Goal: Communication & Community: Answer question/provide support

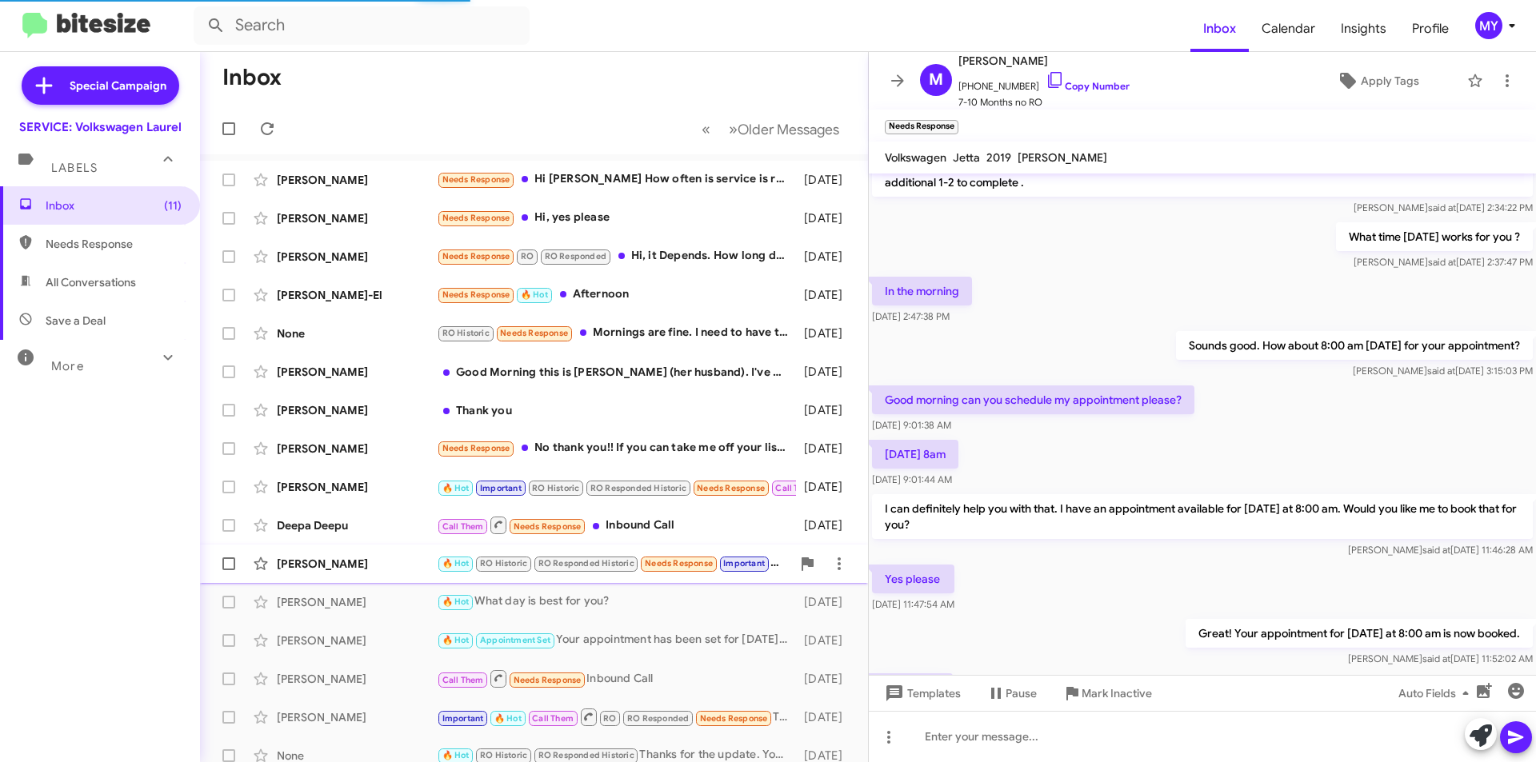
scroll to position [688, 0]
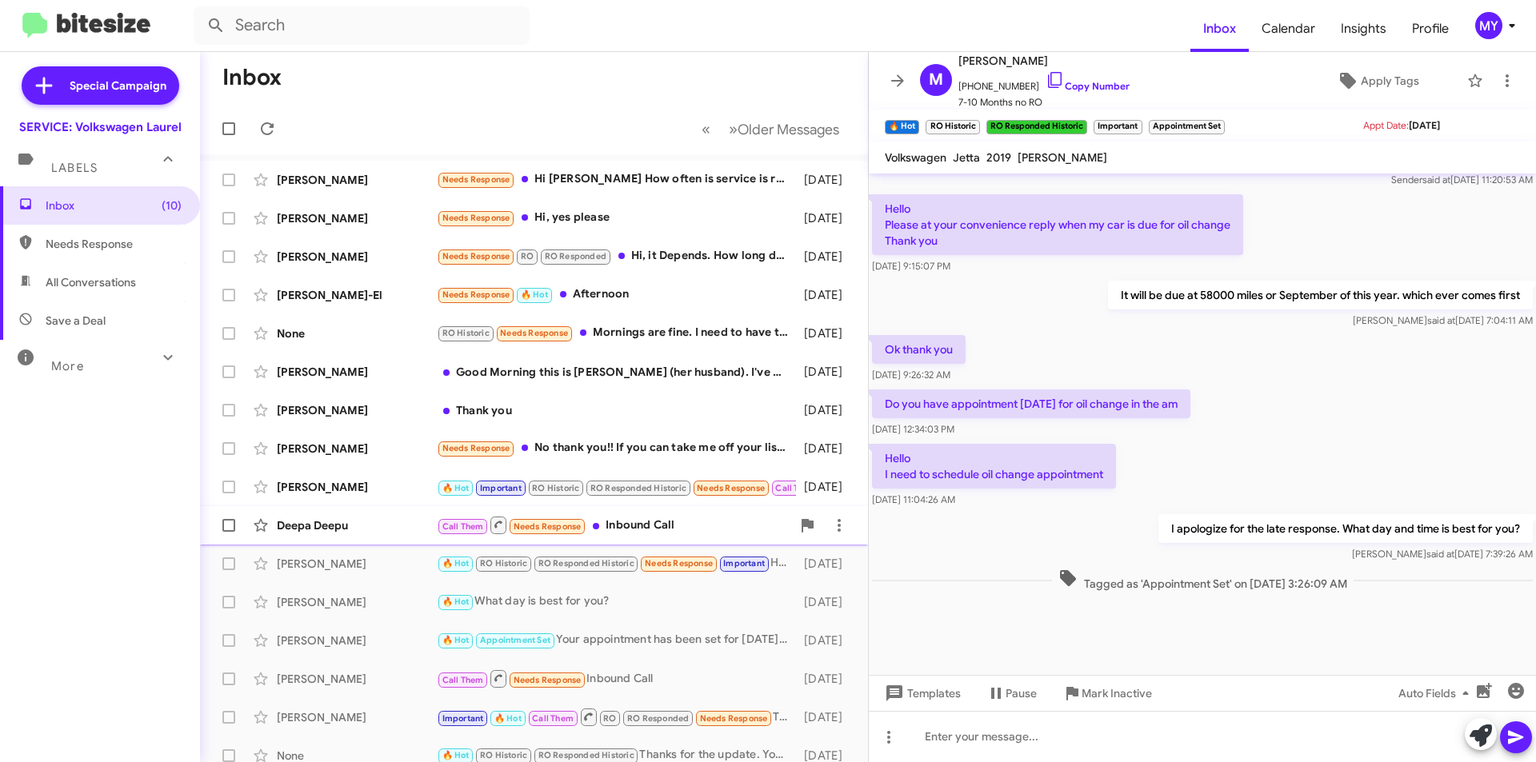
click at [314, 525] on div "Deepa Deepu" at bounding box center [357, 526] width 160 height 16
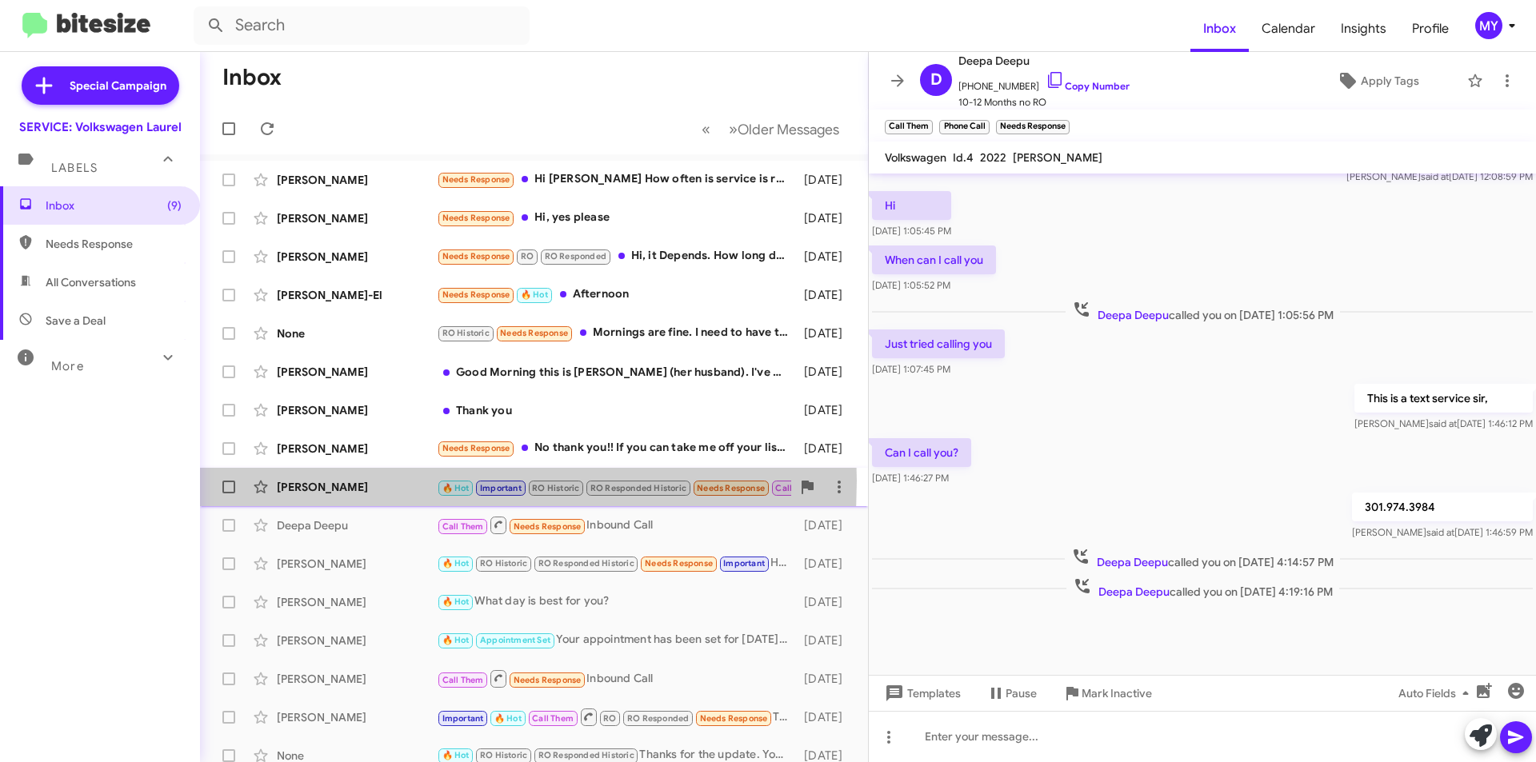
click at [325, 480] on div "[PERSON_NAME]" at bounding box center [357, 487] width 160 height 16
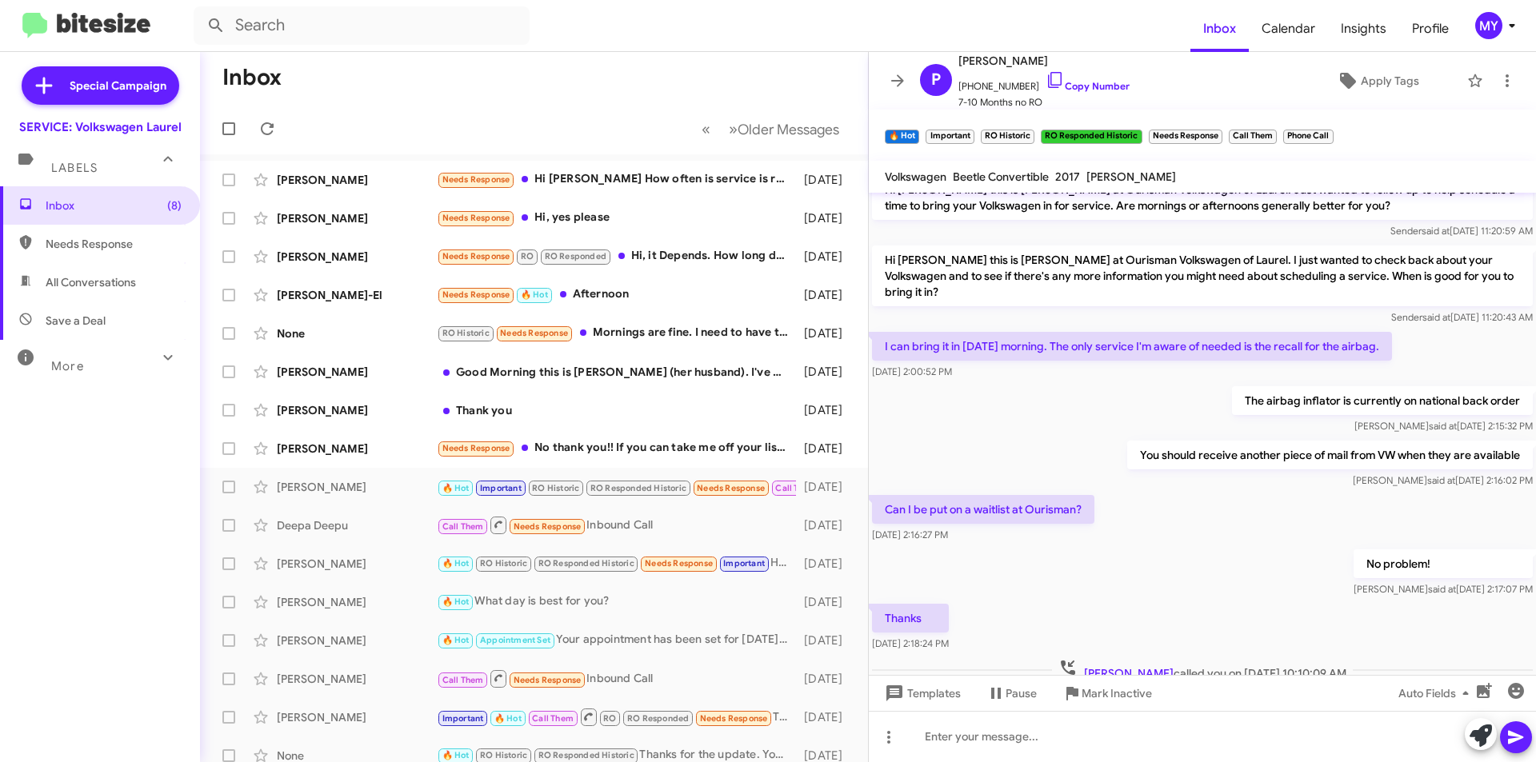
scroll to position [697, 0]
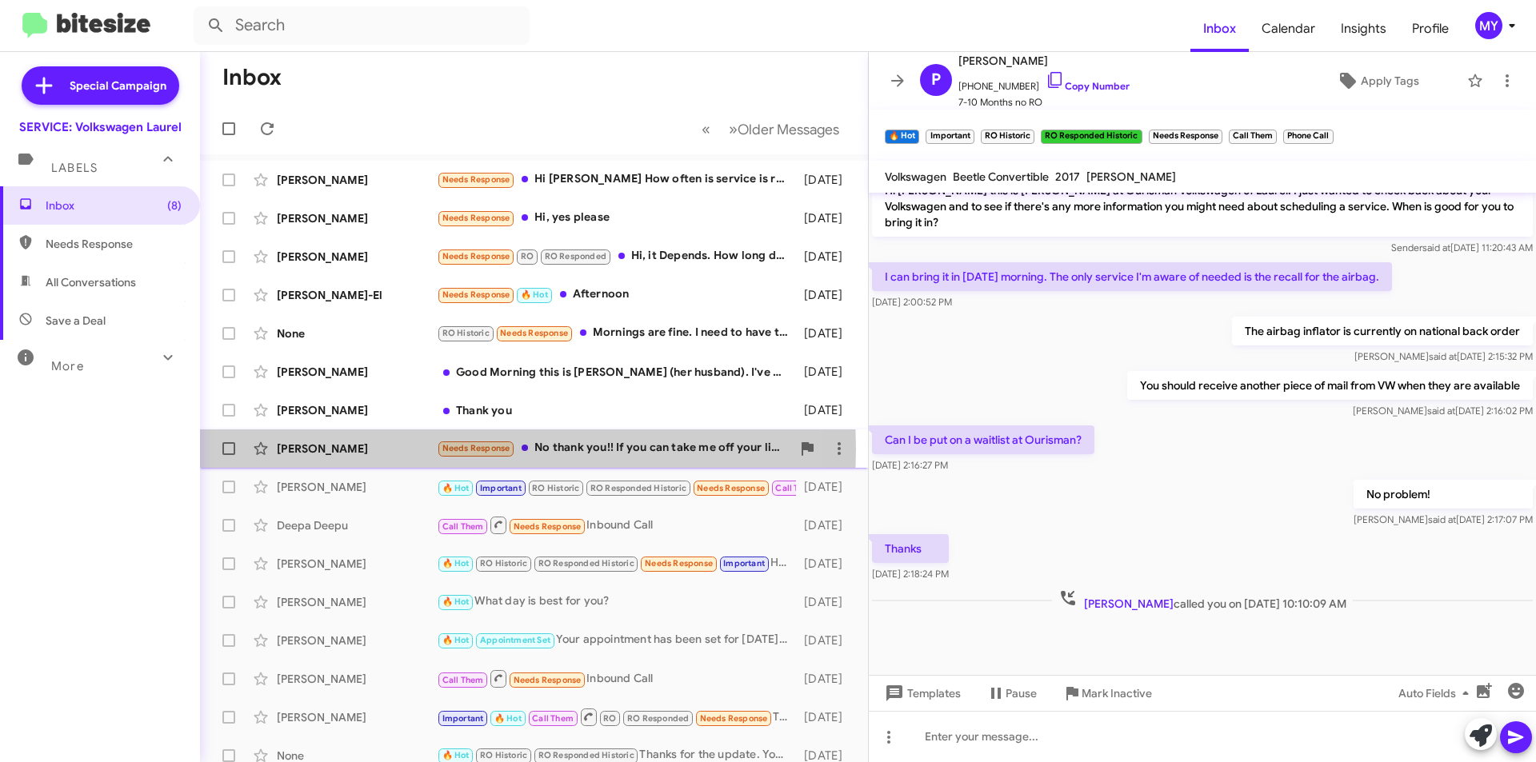
click at [330, 450] on div "[PERSON_NAME]" at bounding box center [357, 449] width 160 height 16
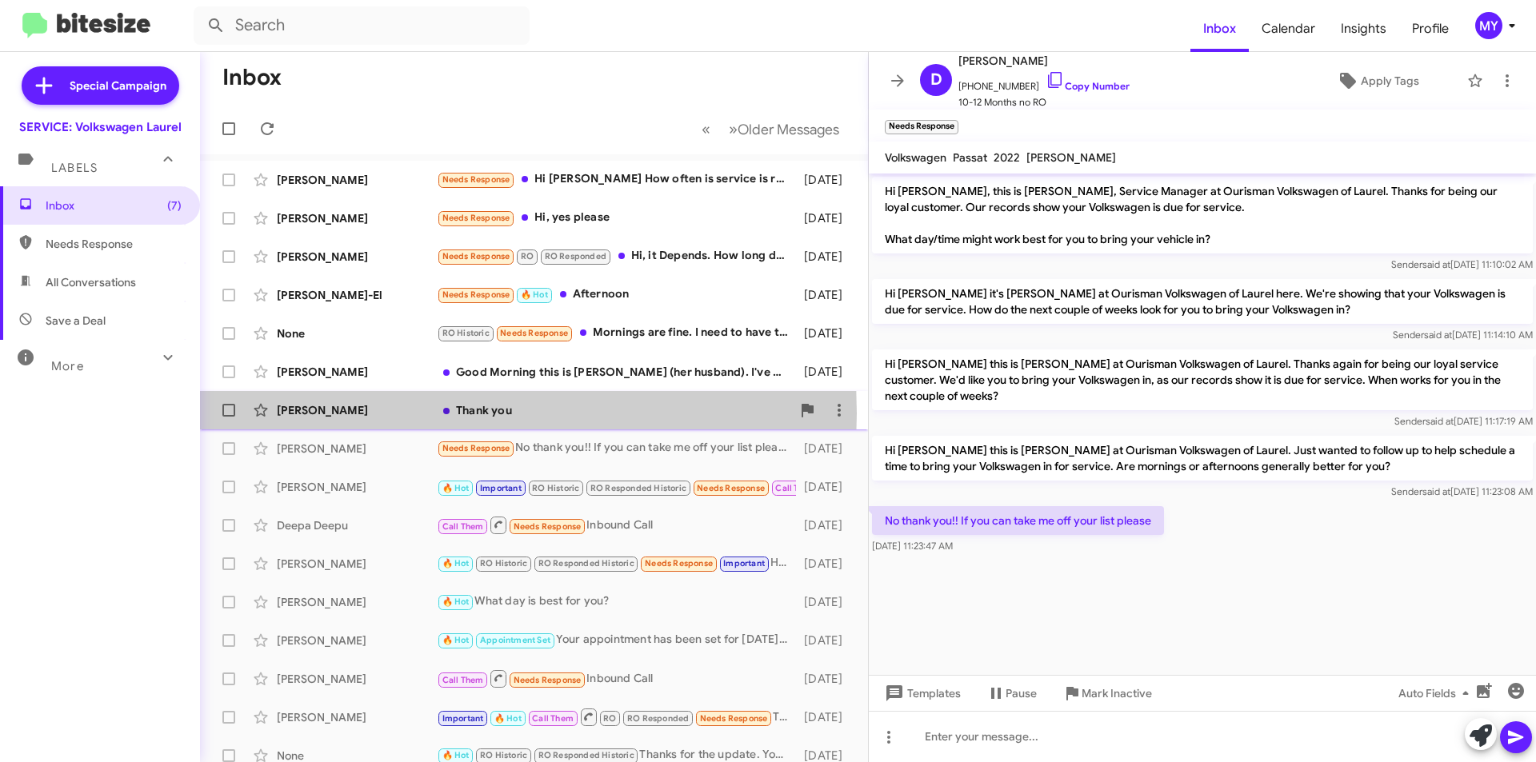
click at [325, 414] on div "[PERSON_NAME]" at bounding box center [357, 410] width 160 height 16
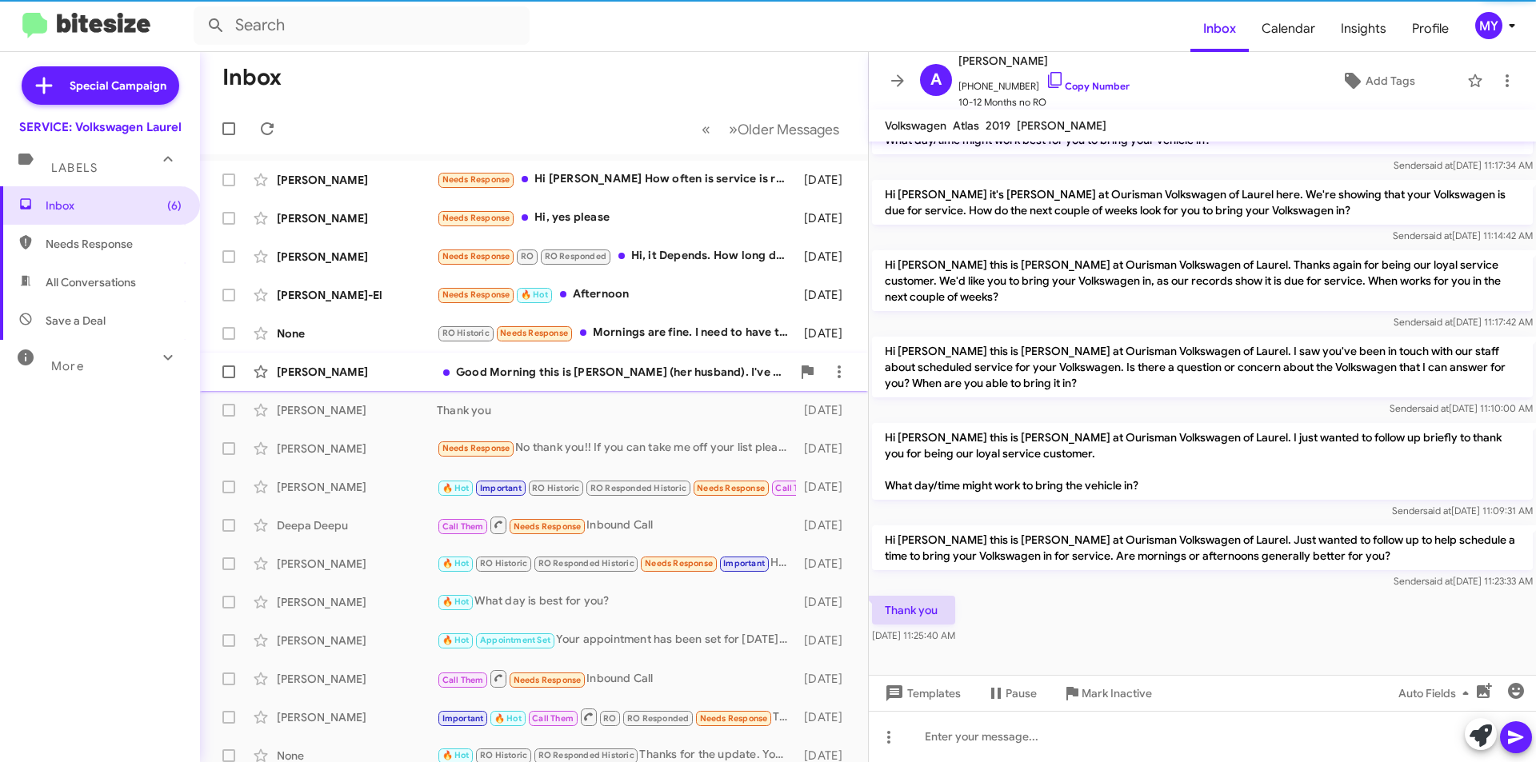
click at [319, 378] on div "[PERSON_NAME]" at bounding box center [357, 372] width 160 height 16
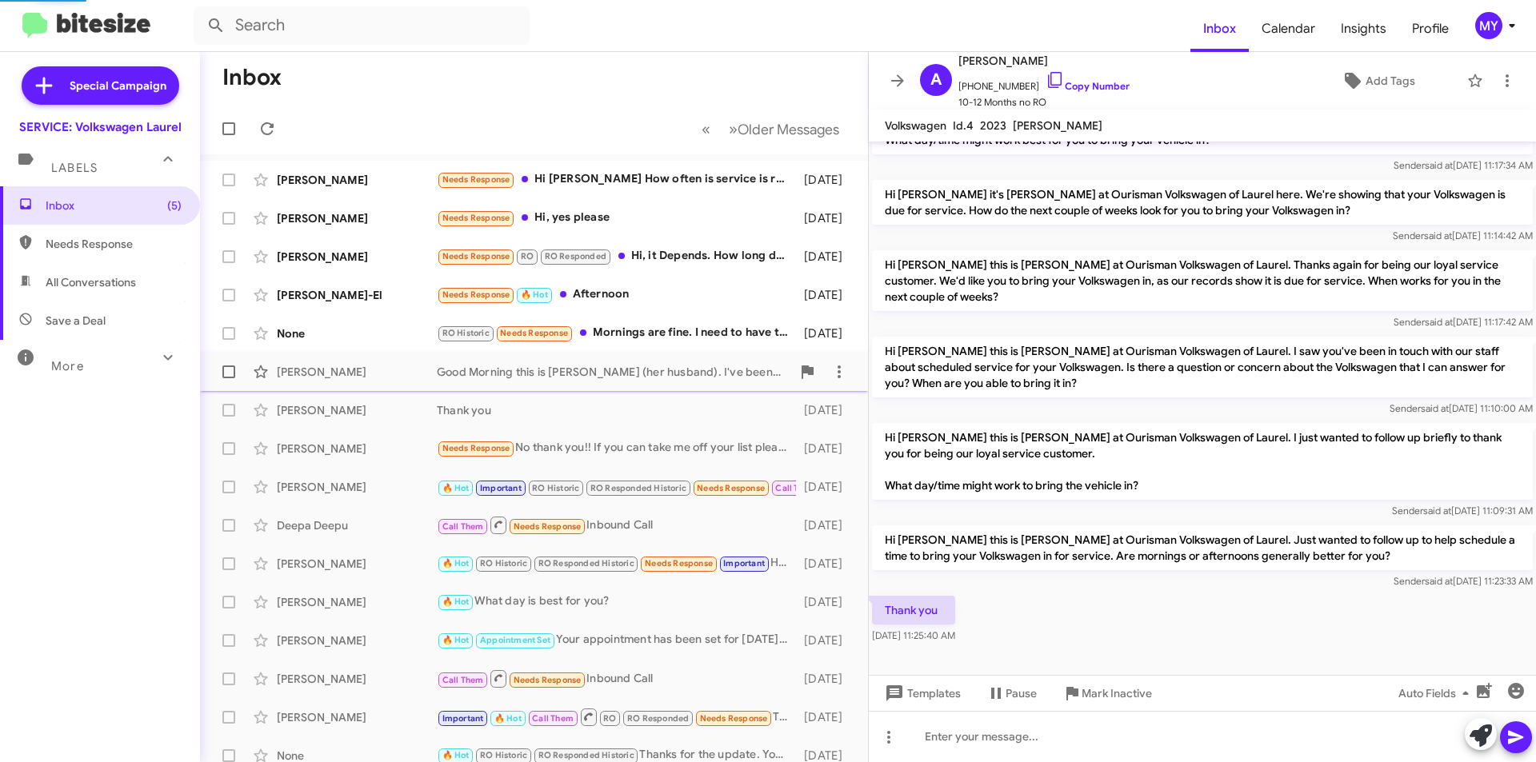
scroll to position [51, 0]
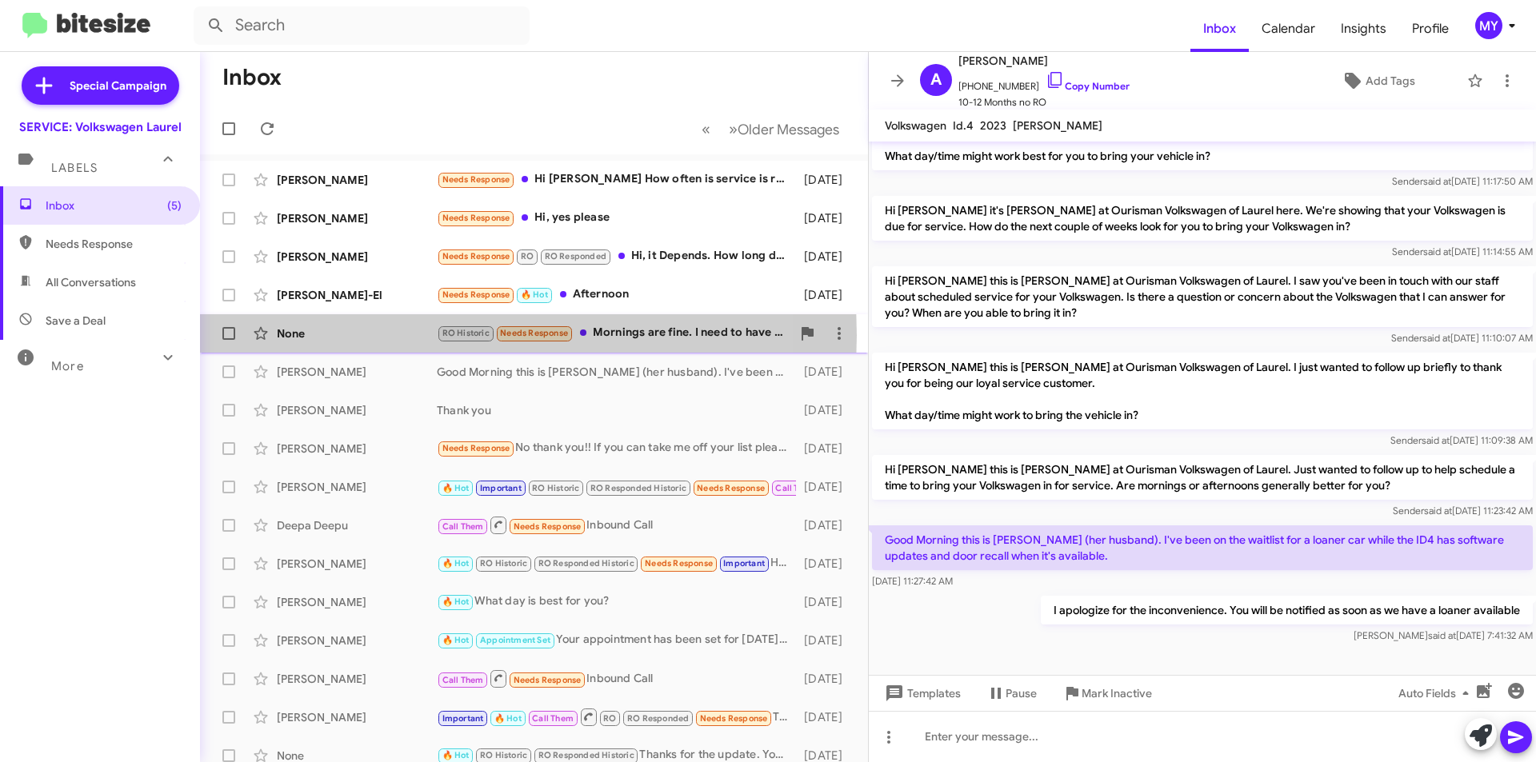
click at [316, 335] on div "None" at bounding box center [357, 334] width 160 height 16
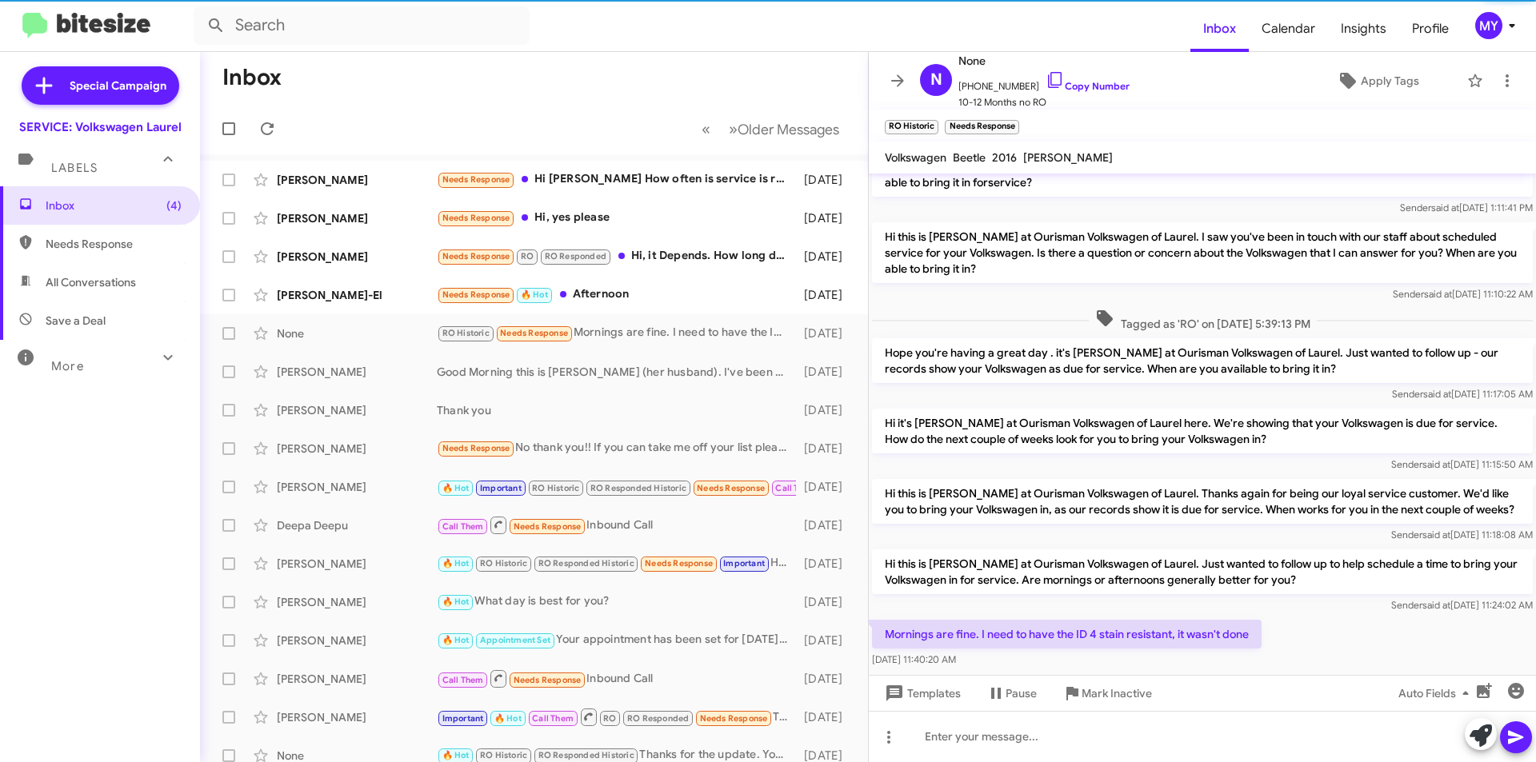
scroll to position [159, 0]
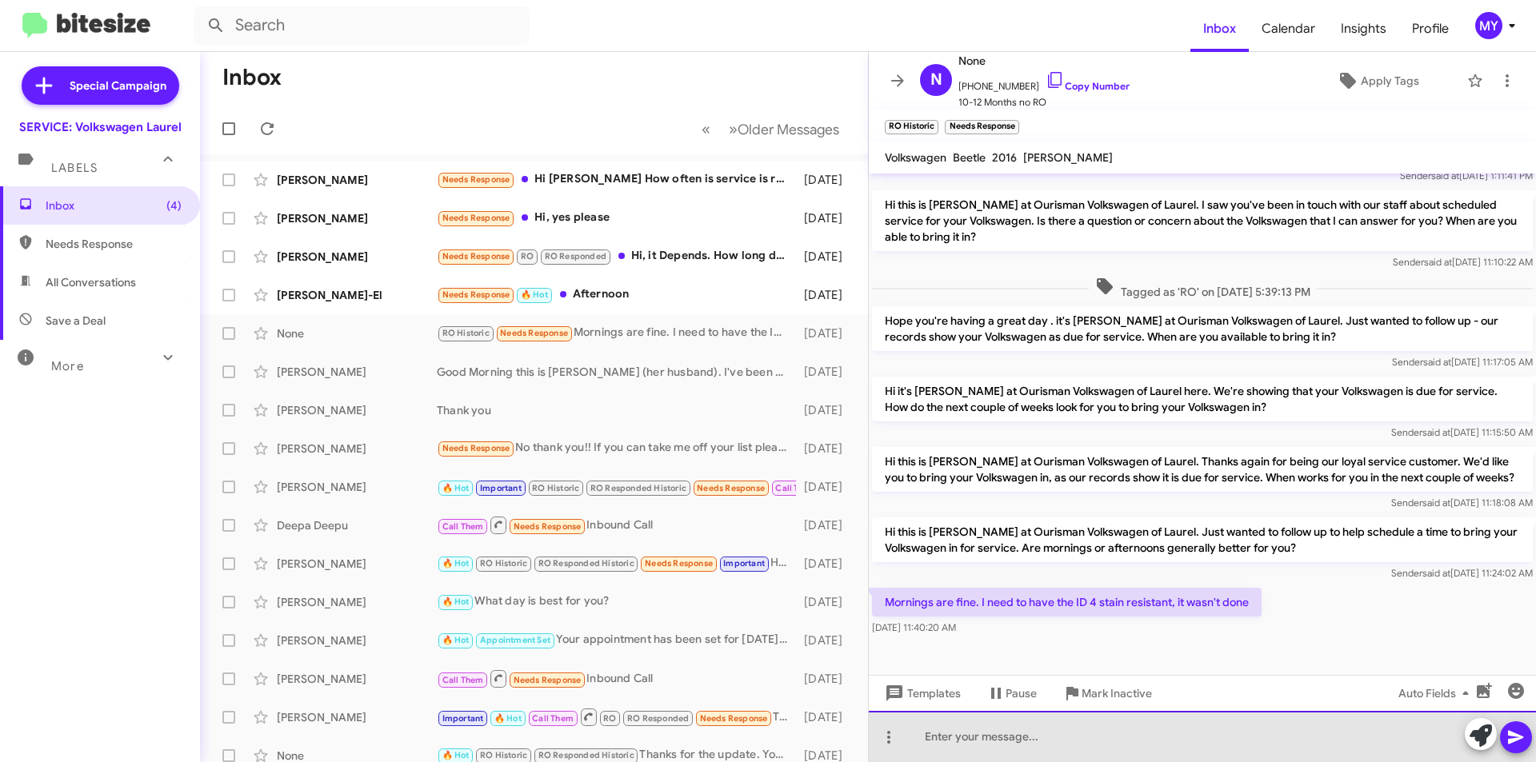
click at [1018, 729] on div at bounding box center [1202, 736] width 667 height 51
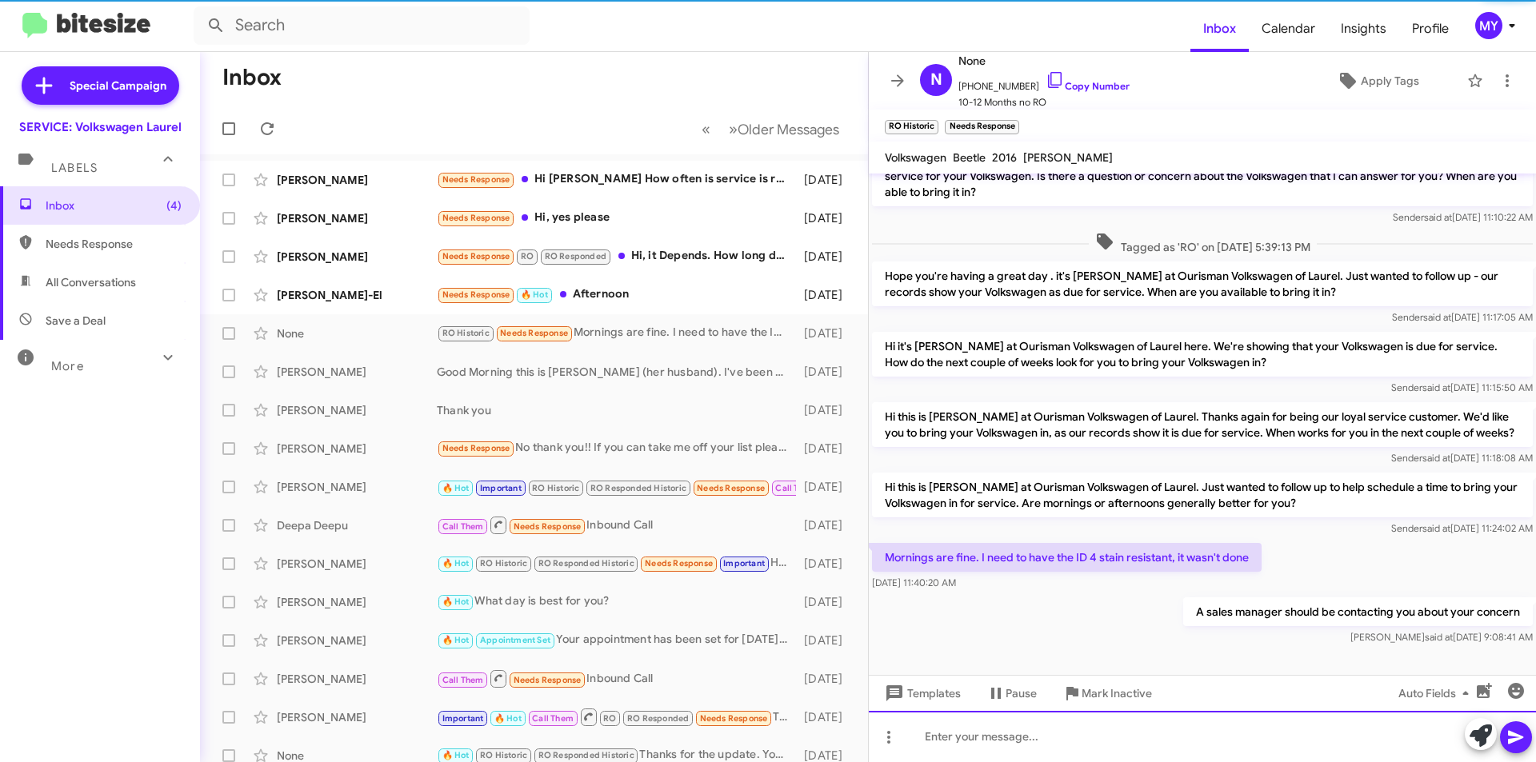
scroll to position [218, 0]
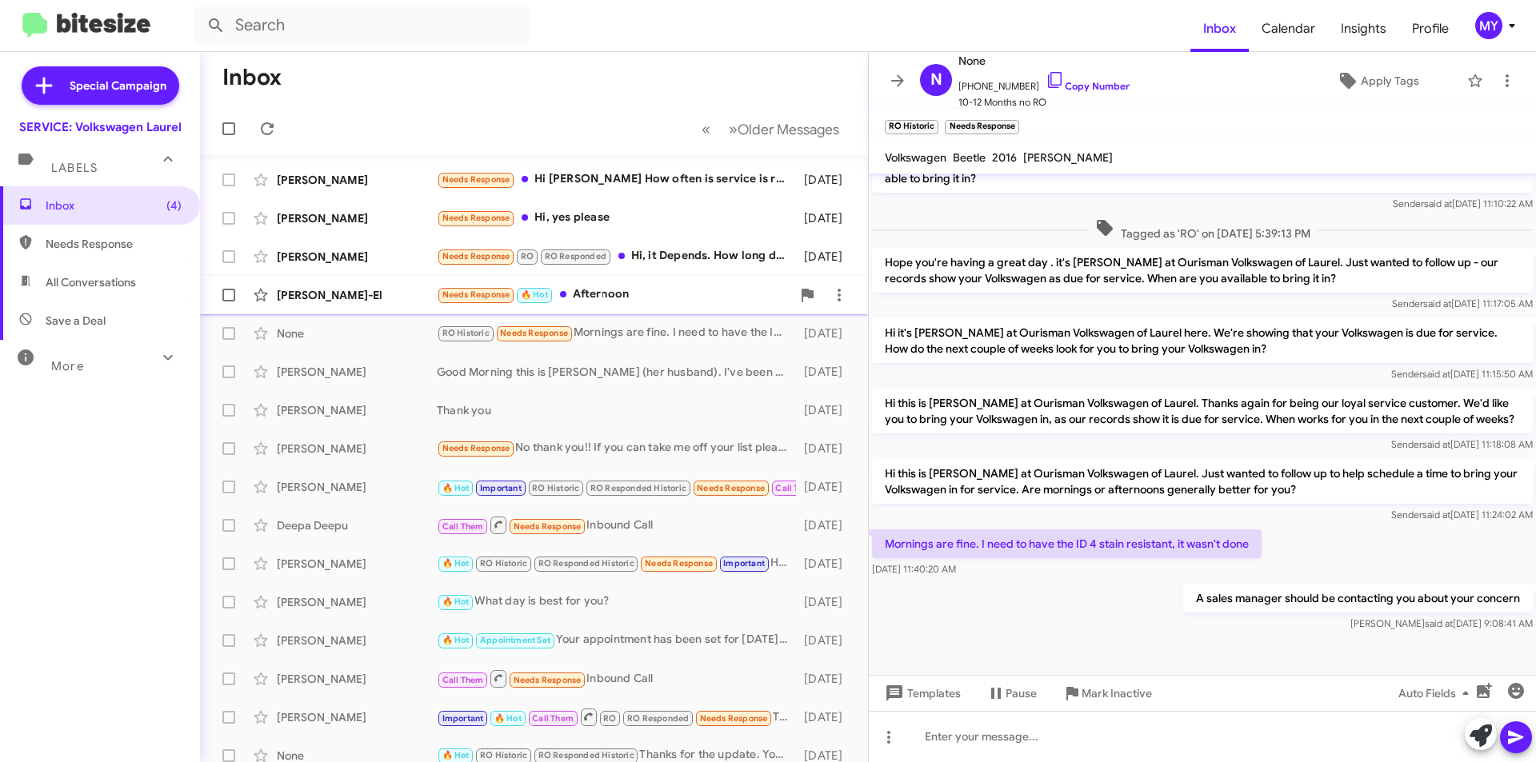
click at [369, 294] on div "[PERSON_NAME]-El" at bounding box center [357, 295] width 160 height 16
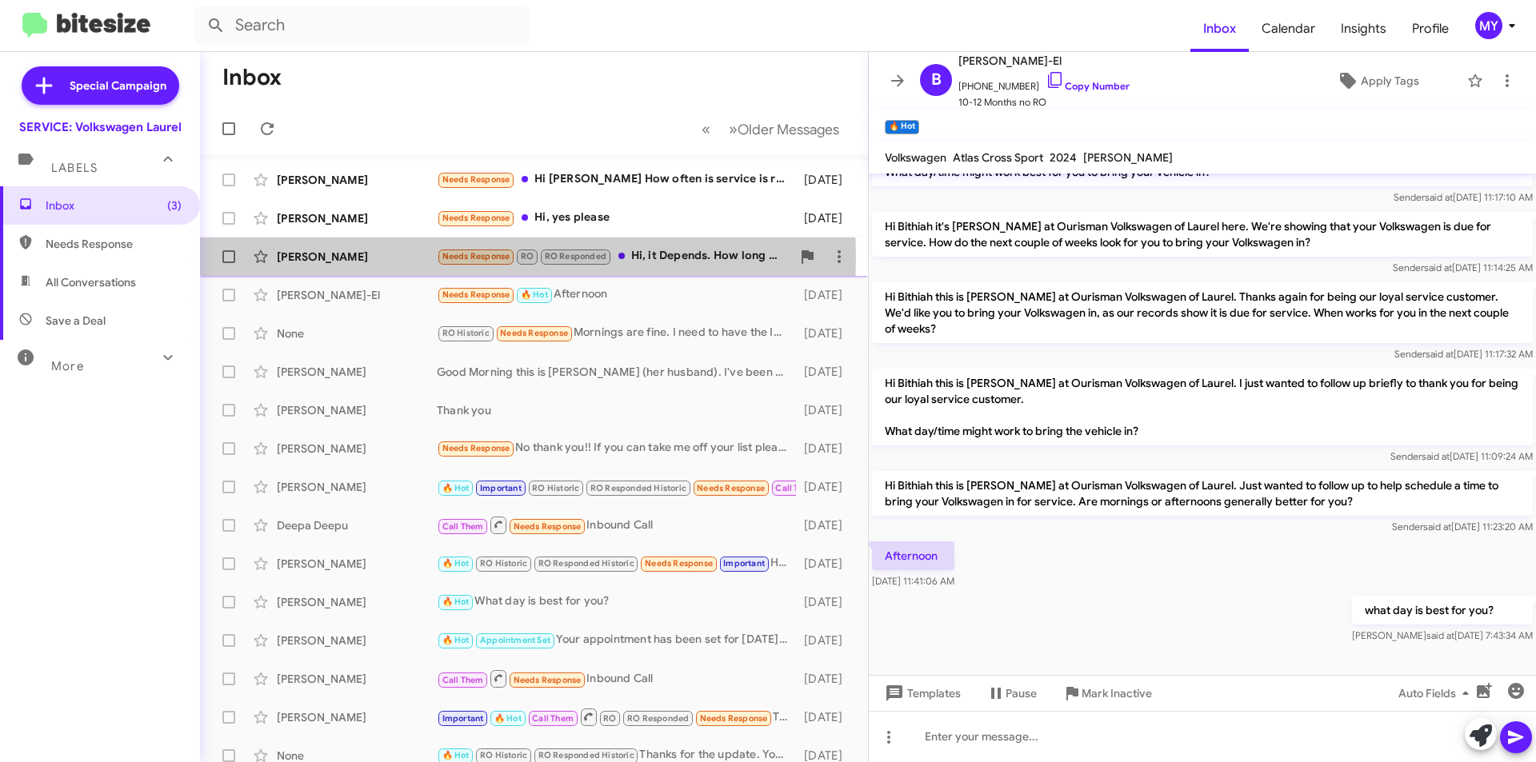
click at [351, 257] on div "[PERSON_NAME]" at bounding box center [357, 257] width 160 height 16
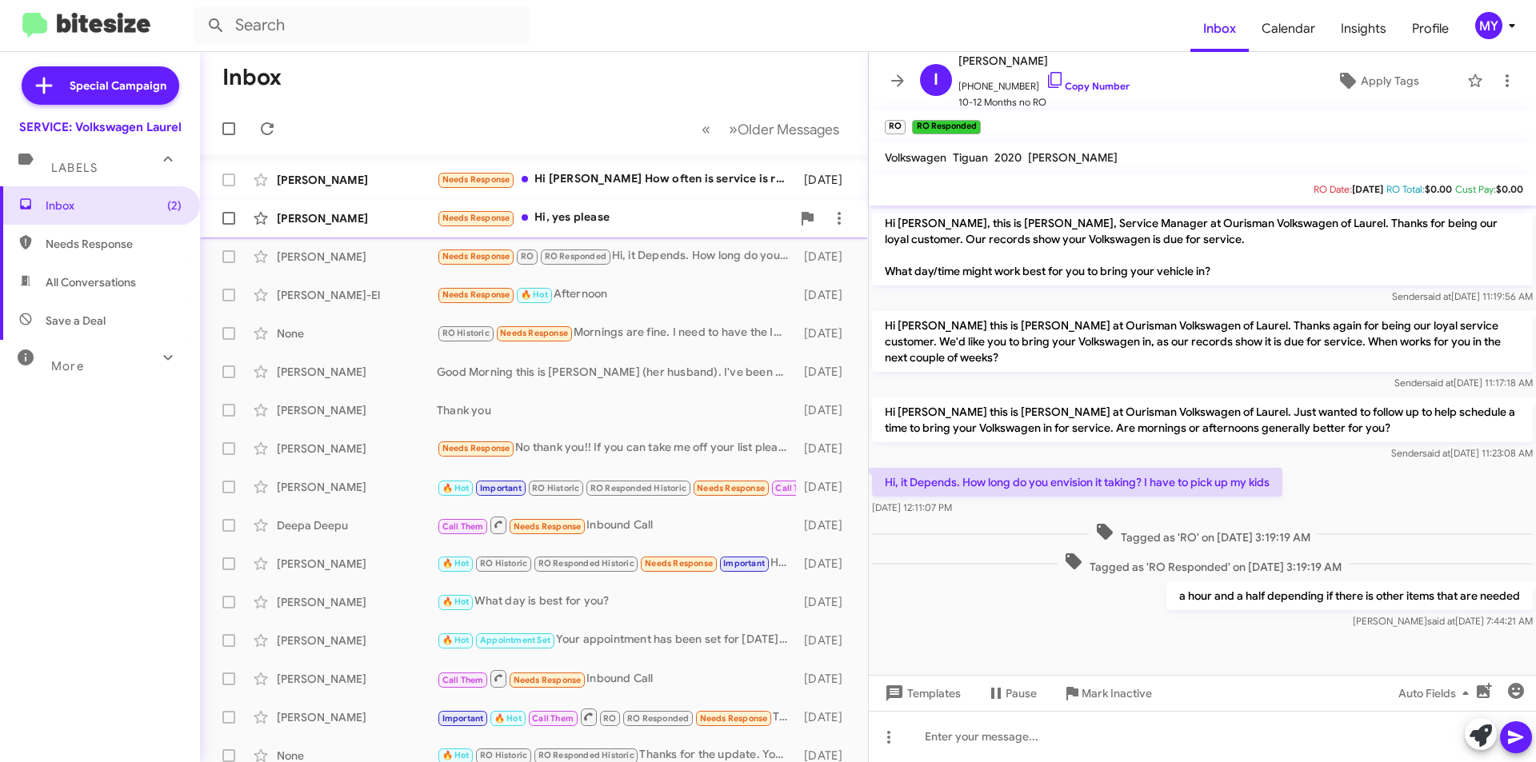
click at [326, 222] on div "[PERSON_NAME]" at bounding box center [357, 218] width 160 height 16
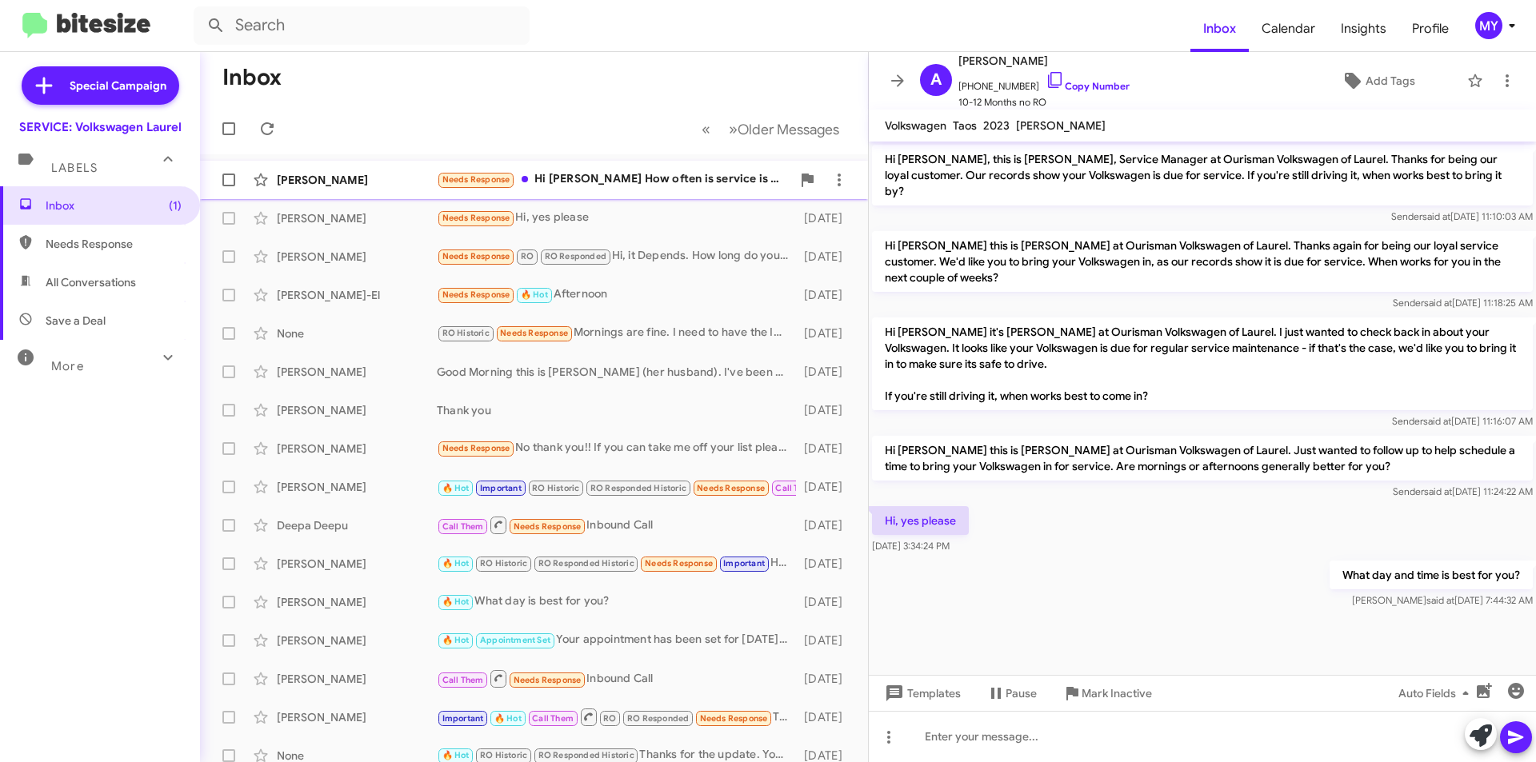
click at [629, 178] on div "Needs Response Hi [PERSON_NAME] How often is service is required like miles or …" at bounding box center [614, 179] width 354 height 18
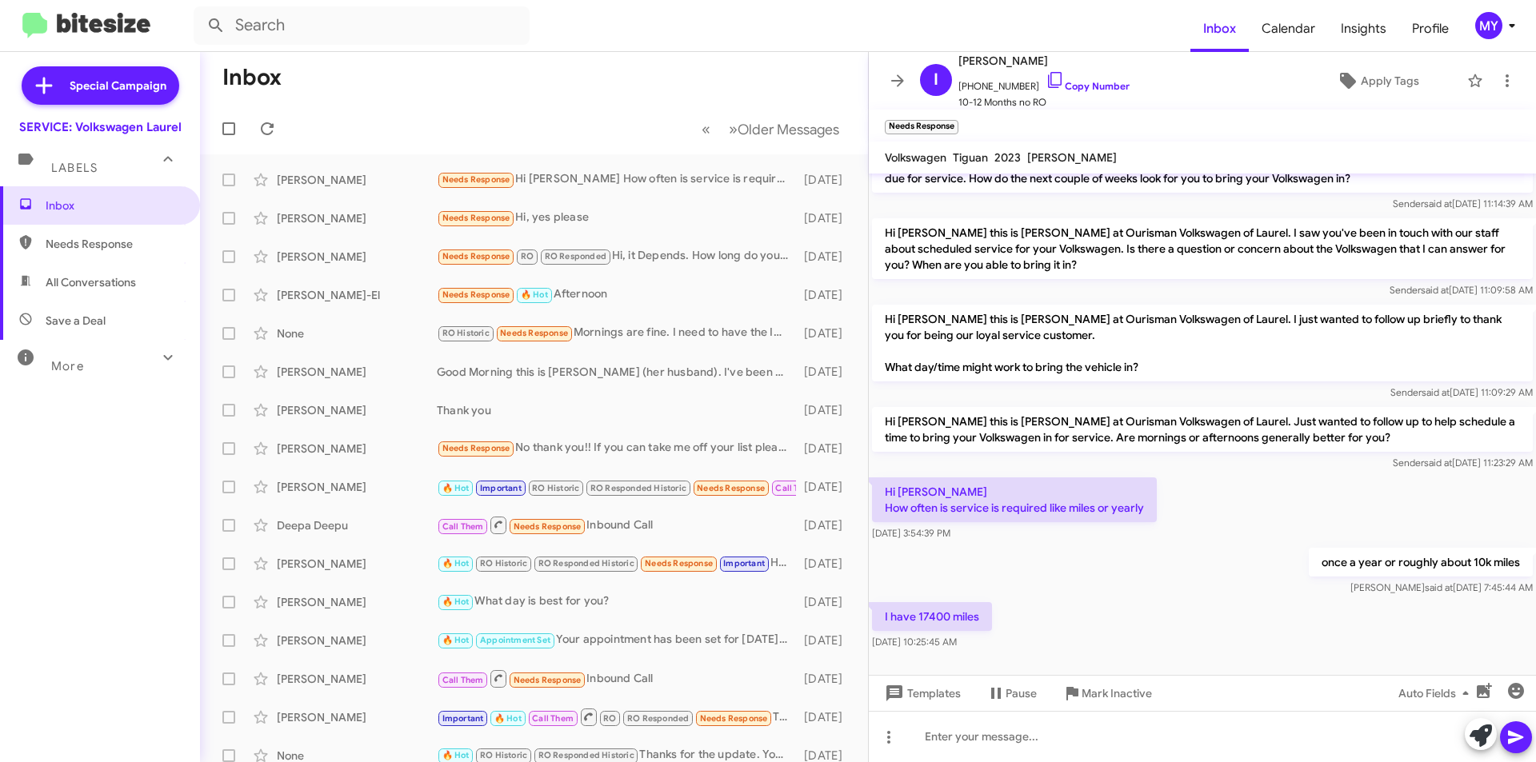
scroll to position [142, 0]
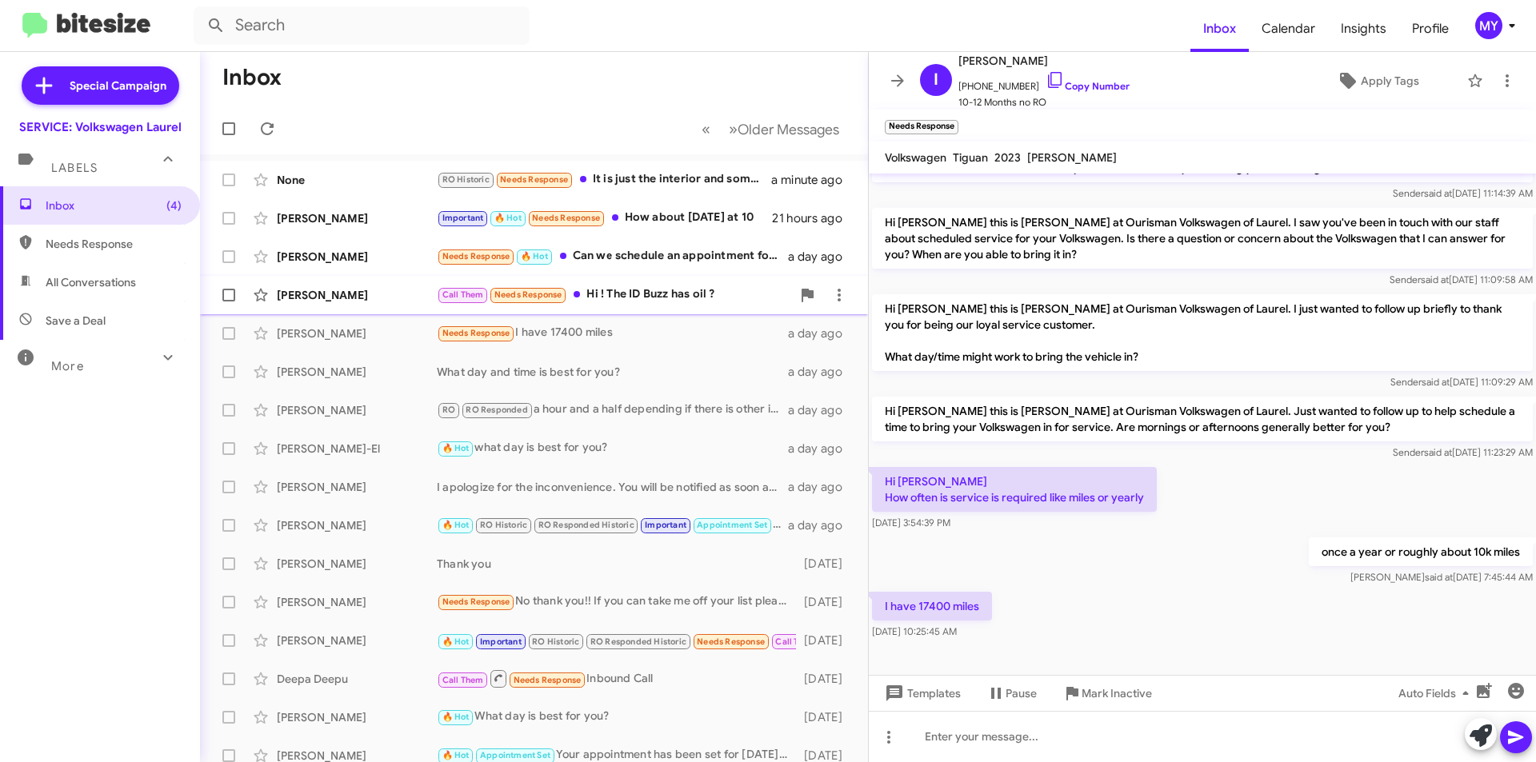
click at [634, 290] on div "Call Them Needs Response Hi ! The ID Buzz has oil ?" at bounding box center [614, 295] width 354 height 18
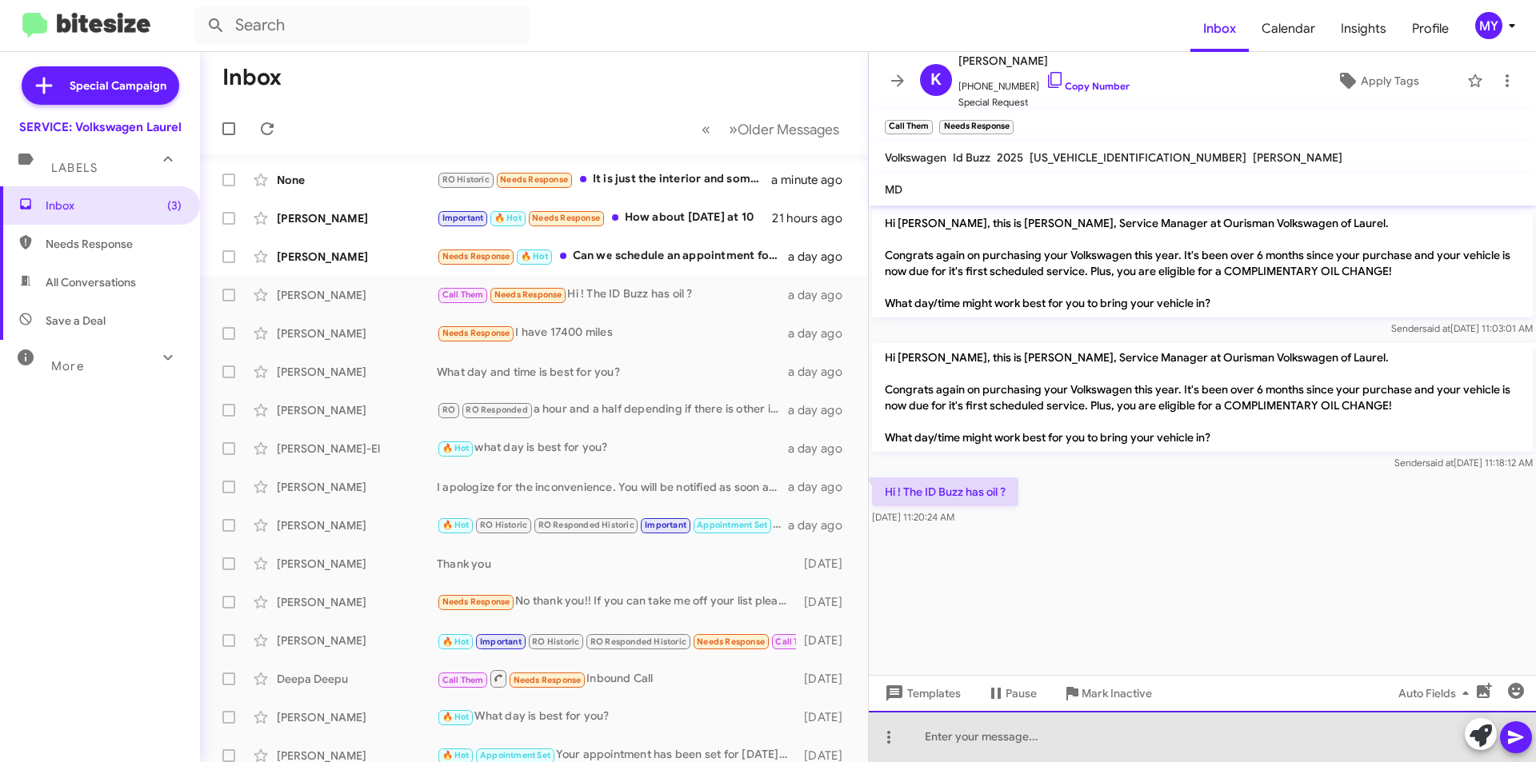
click at [989, 741] on div at bounding box center [1202, 736] width 667 height 51
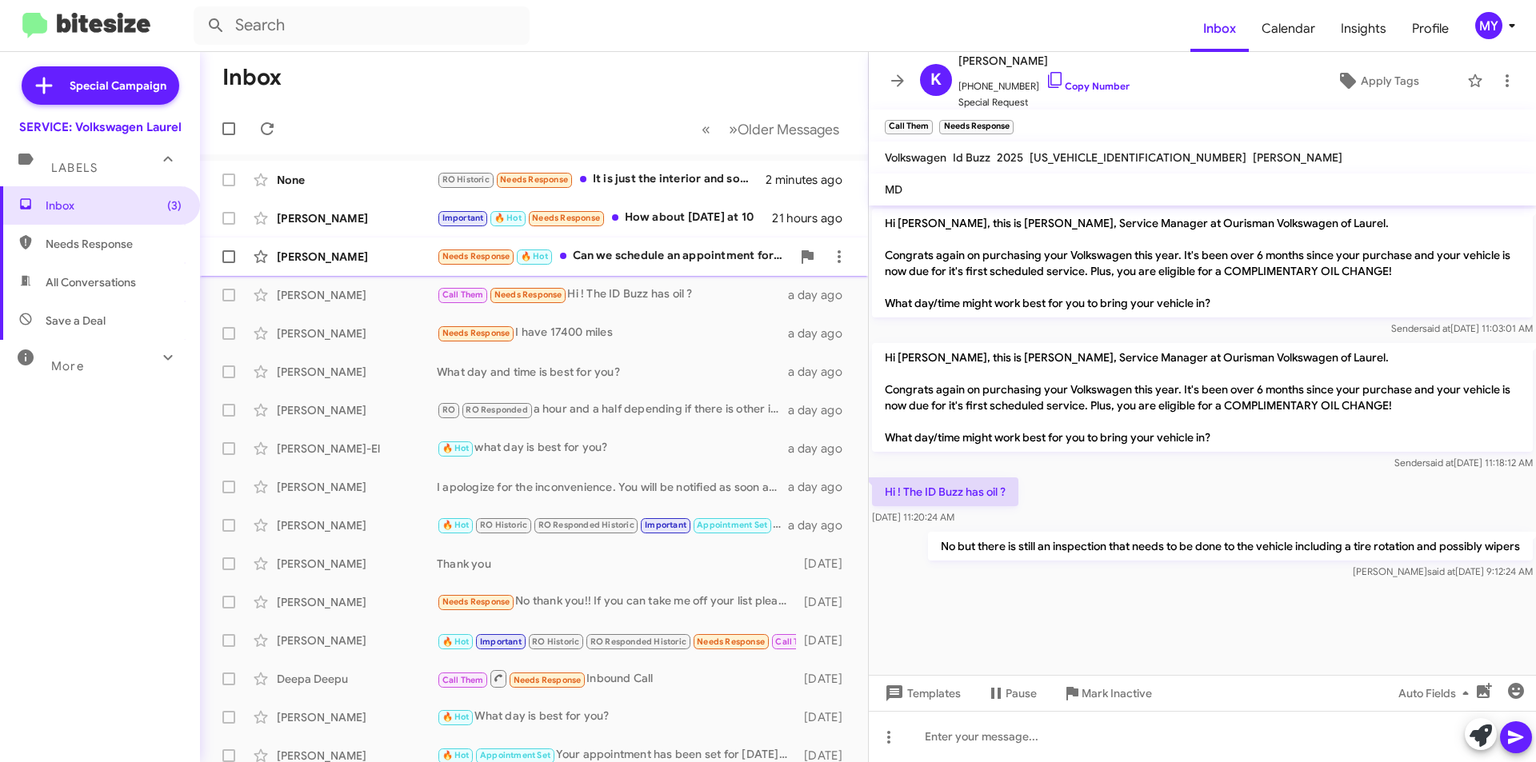
click at [683, 258] on div "Needs Response 🔥 Hot Can we schedule an appointment for [DATE]?" at bounding box center [614, 256] width 354 height 18
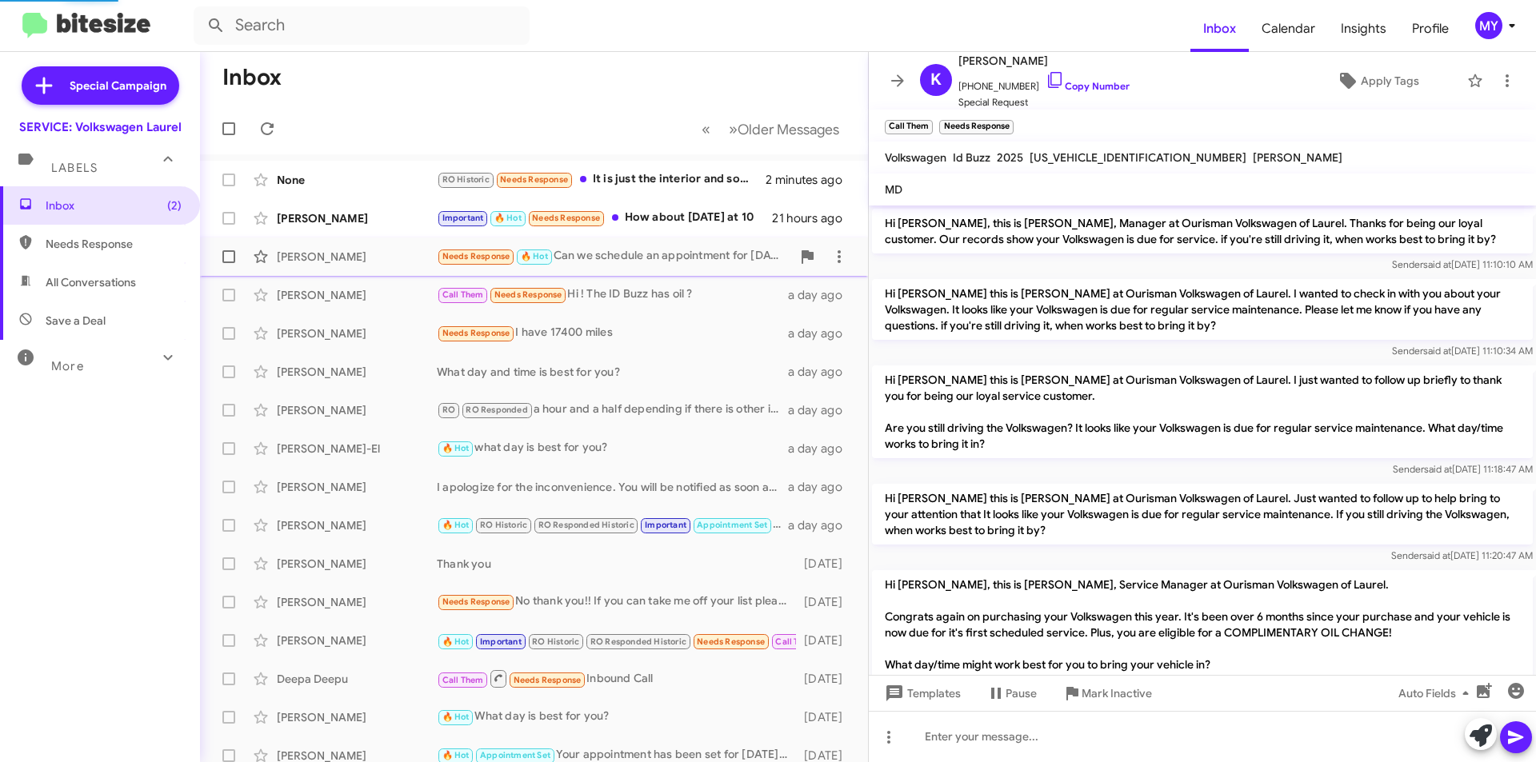
scroll to position [243, 0]
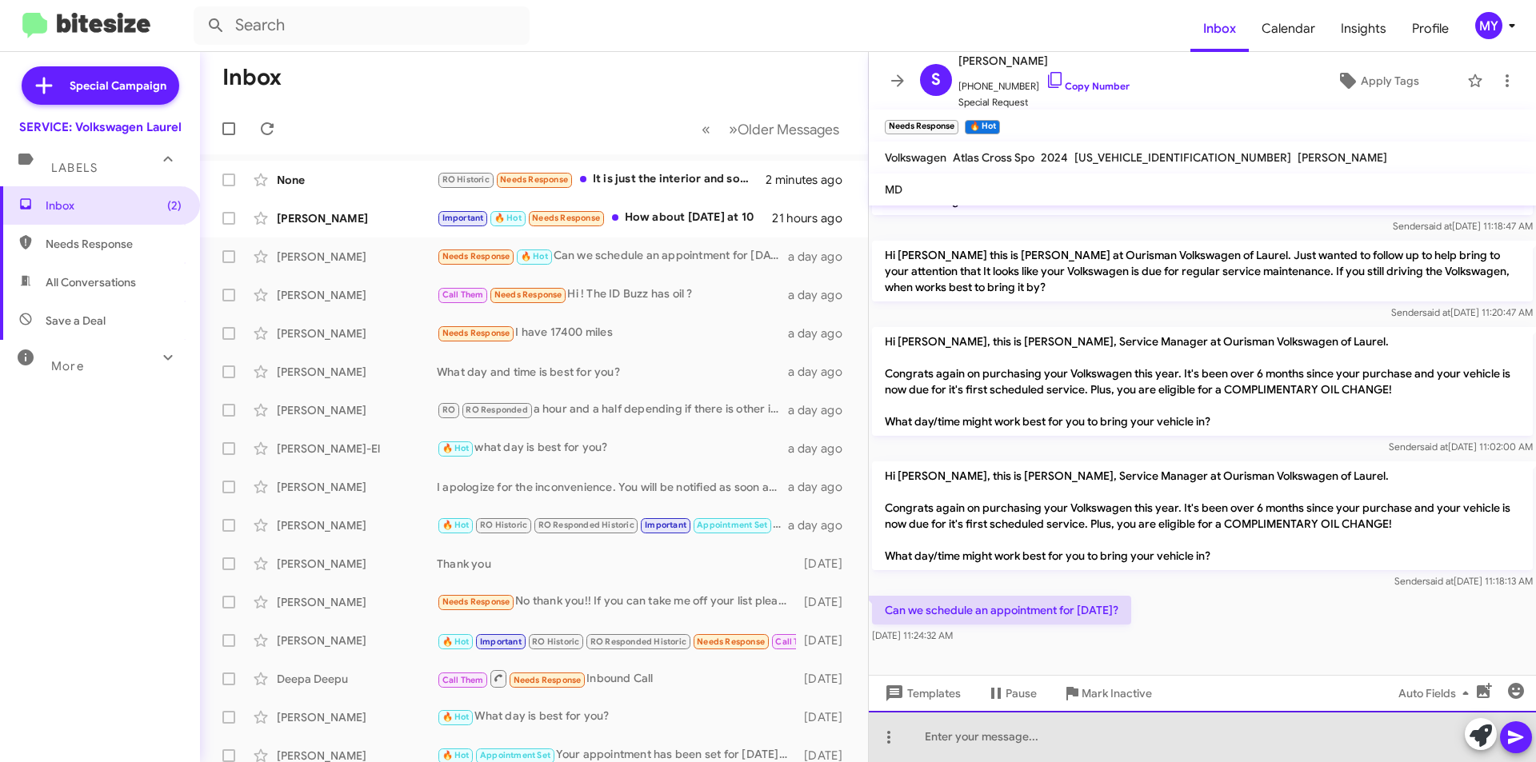
click at [1065, 727] on div at bounding box center [1202, 736] width 667 height 51
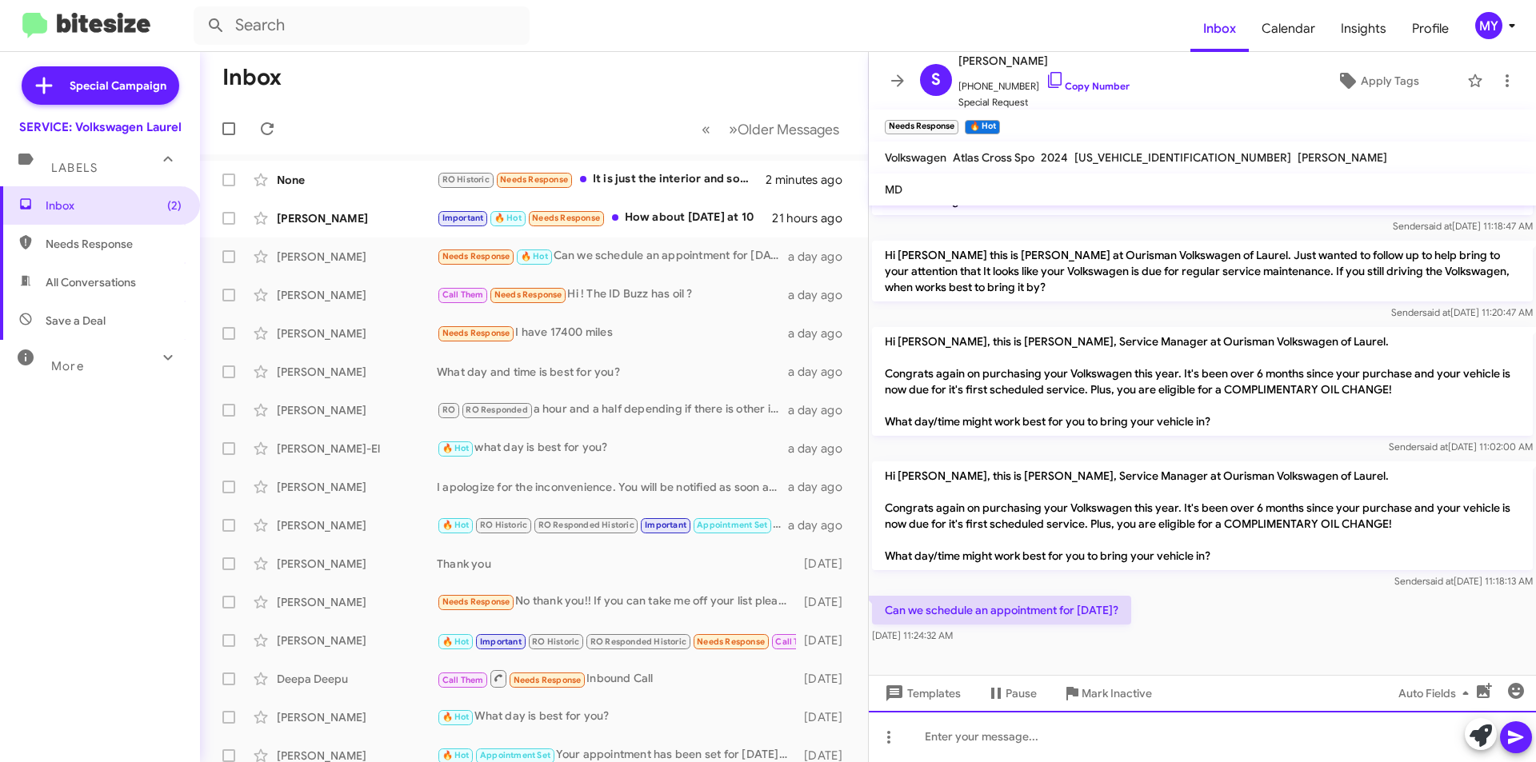
click at [1054, 739] on div at bounding box center [1202, 736] width 667 height 51
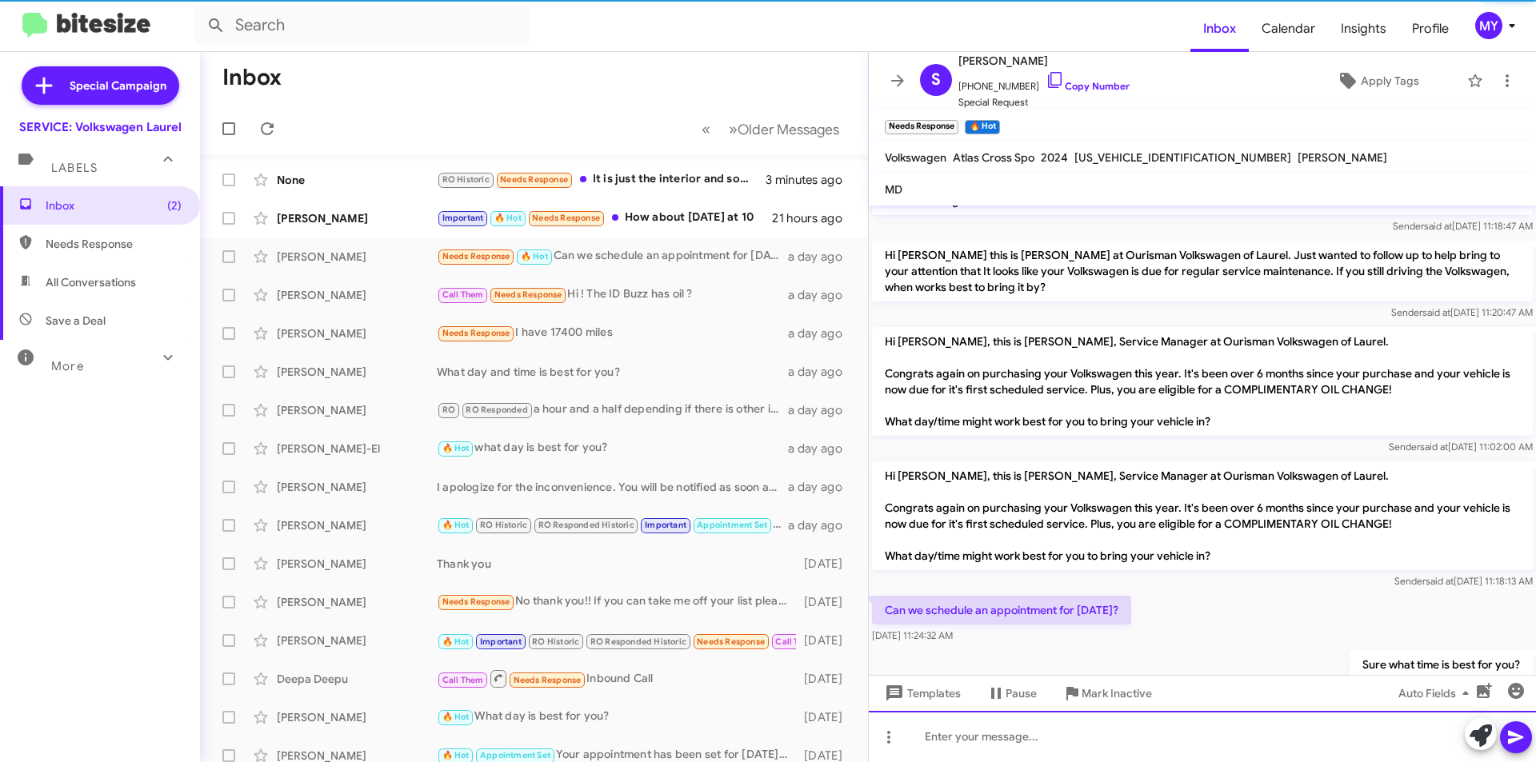
scroll to position [0, 0]
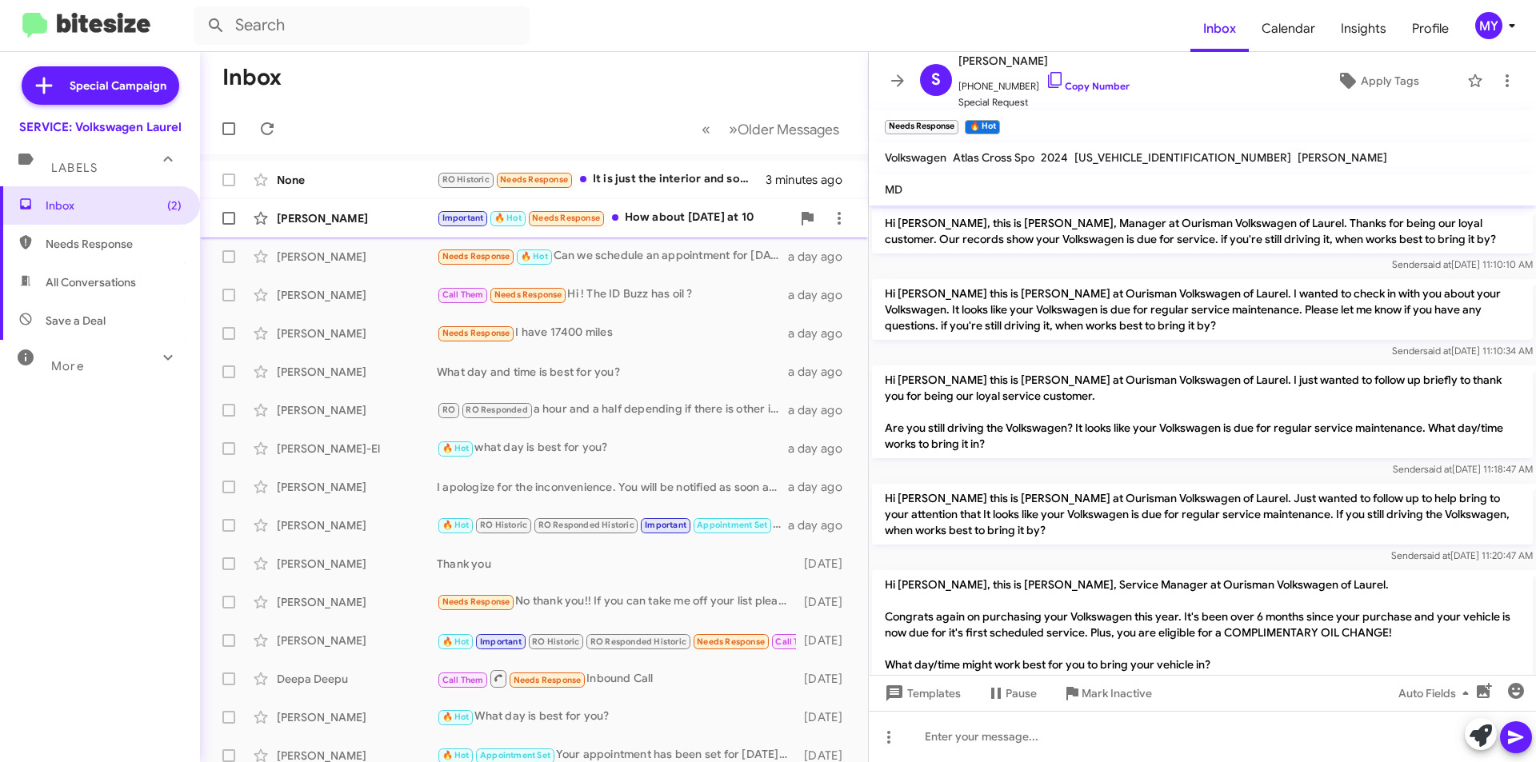
click at [681, 222] on div "Important 🔥 Hot Needs Response How about [DATE] at 10" at bounding box center [614, 218] width 354 height 18
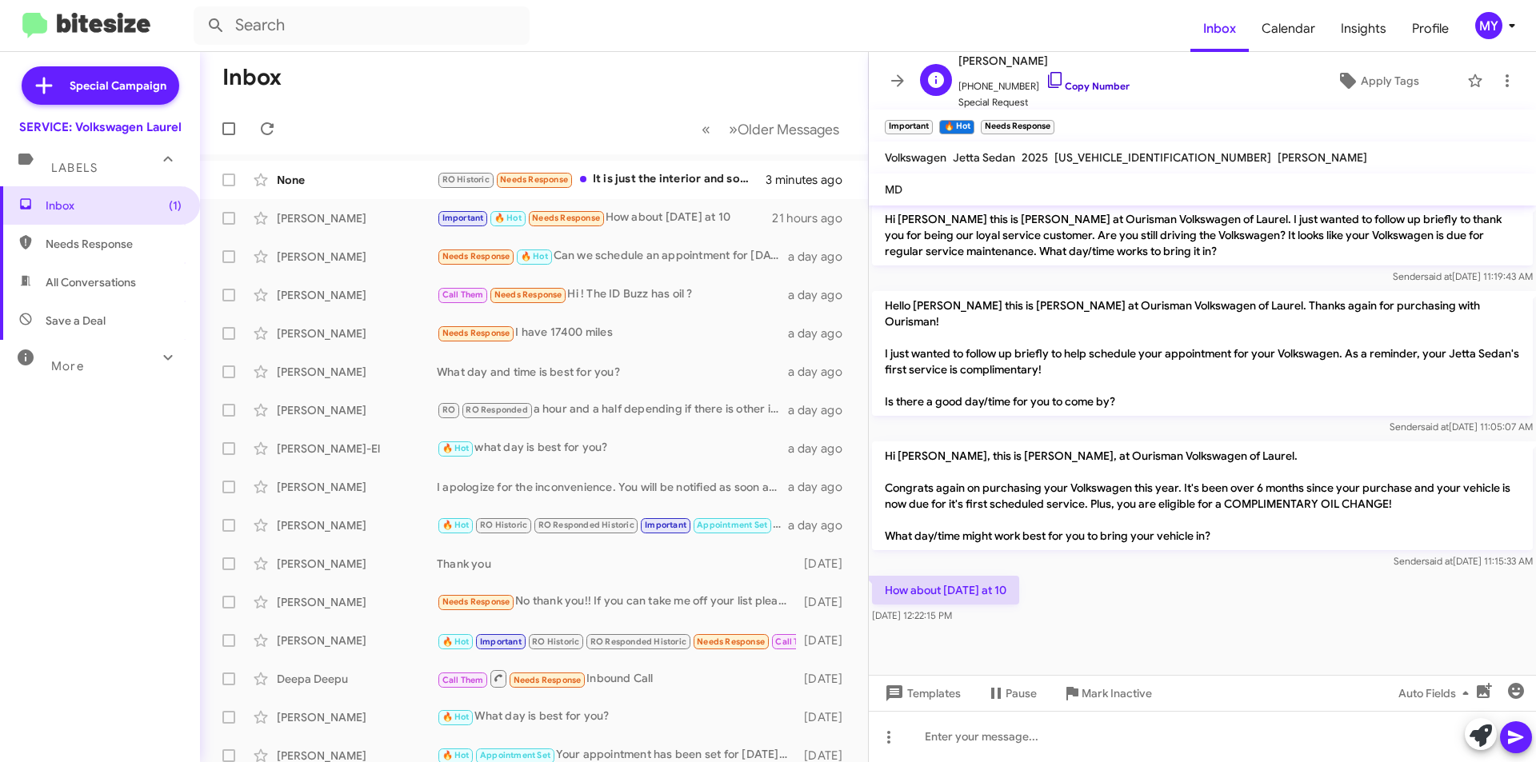
click at [1097, 84] on link "Copy Number" at bounding box center [1087, 86] width 84 height 12
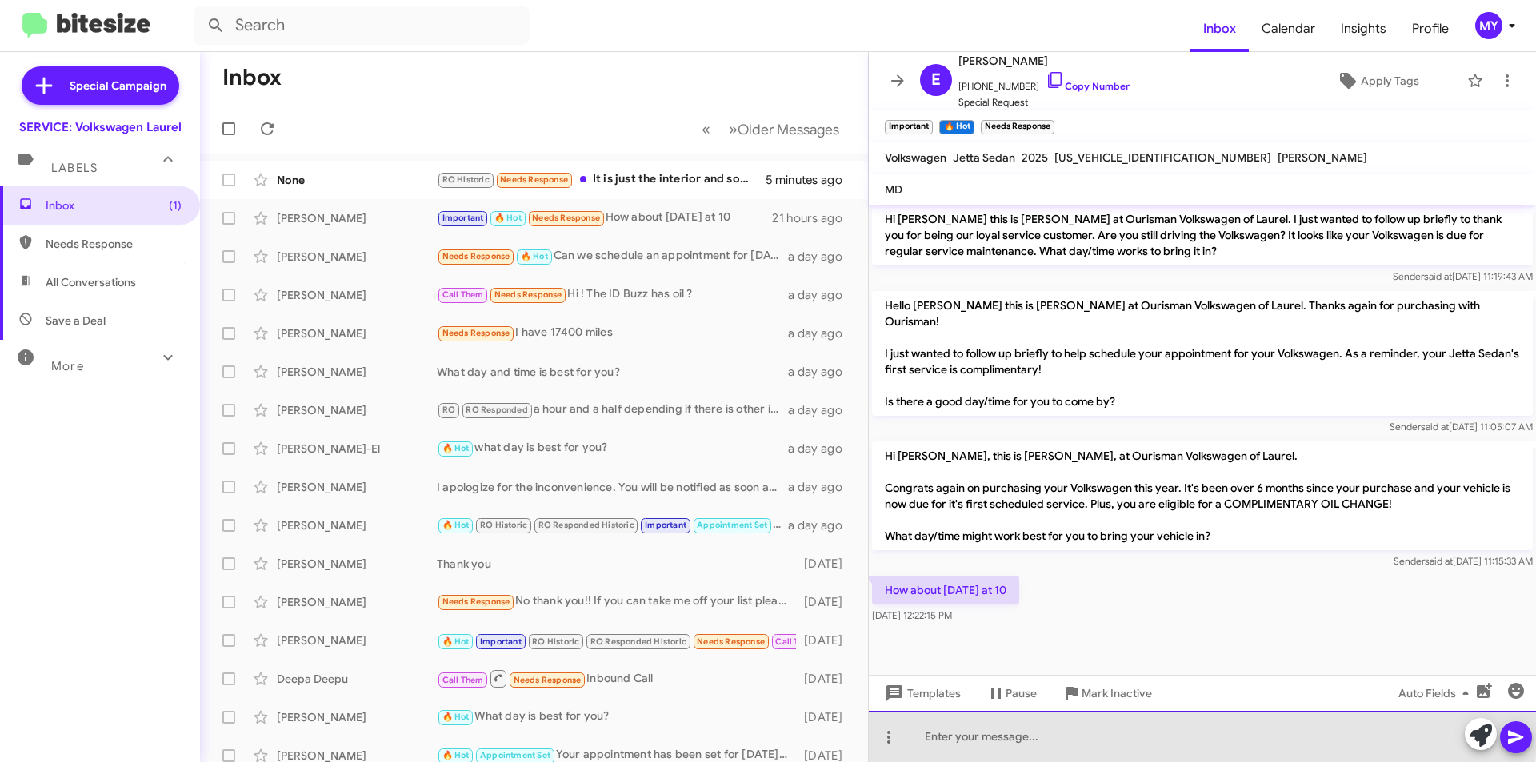
click at [1002, 727] on div at bounding box center [1202, 736] width 667 height 51
click at [1001, 733] on div "Your appointment" at bounding box center [1202, 736] width 667 height 51
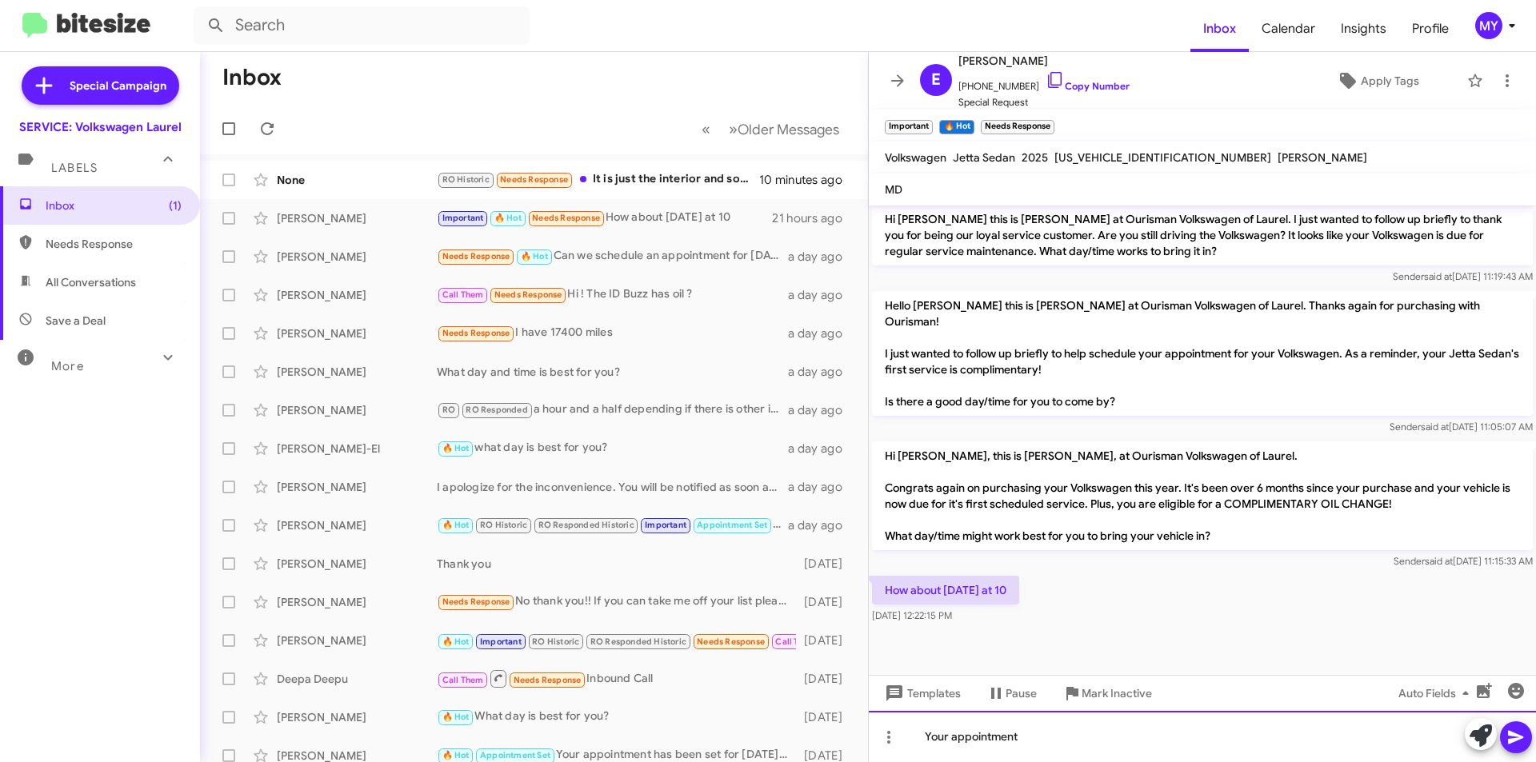
click at [1049, 723] on div "Your appointment" at bounding box center [1202, 736] width 667 height 51
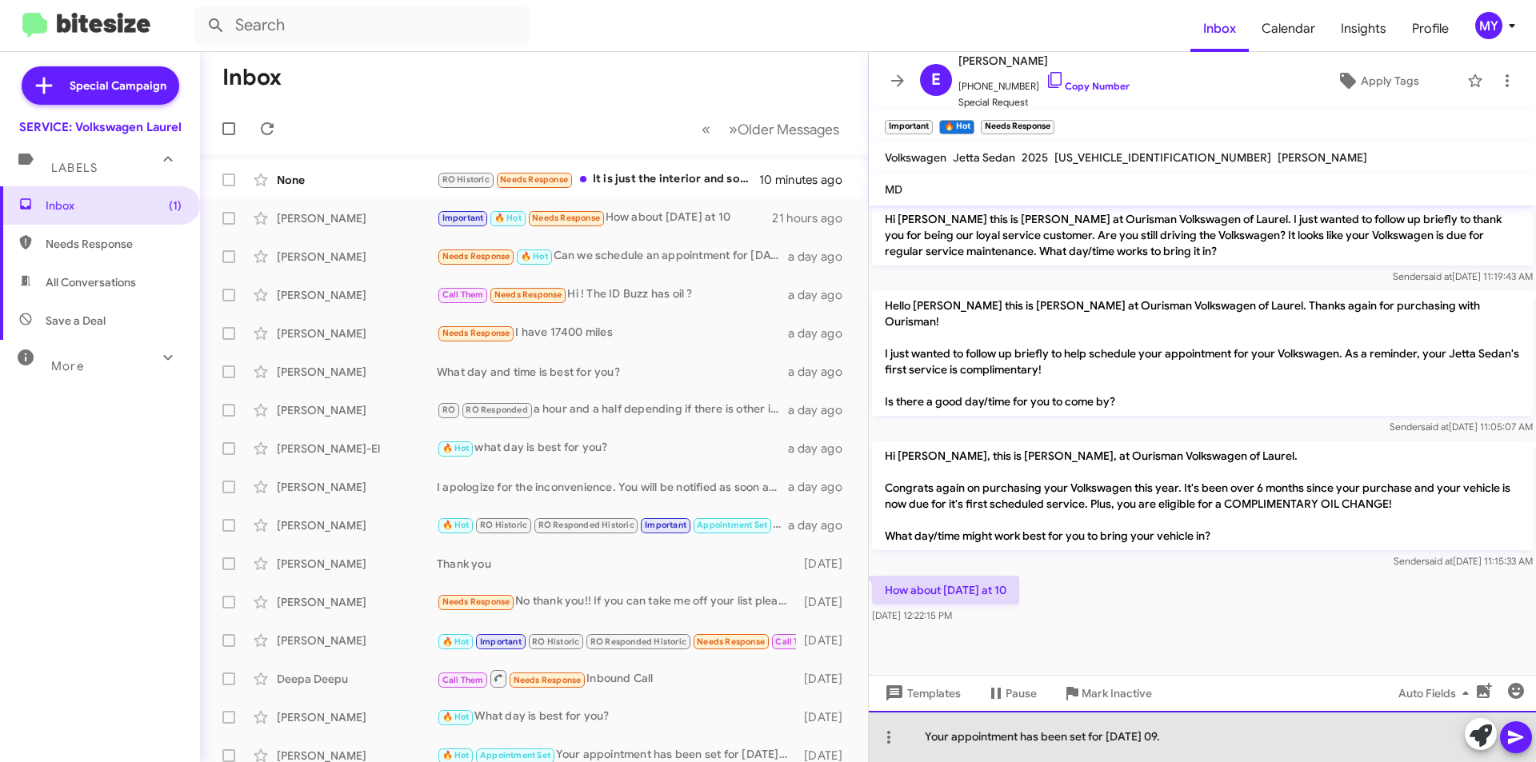
click at [1178, 733] on div "Your appointment has been set for [DATE] 09." at bounding box center [1202, 736] width 667 height 51
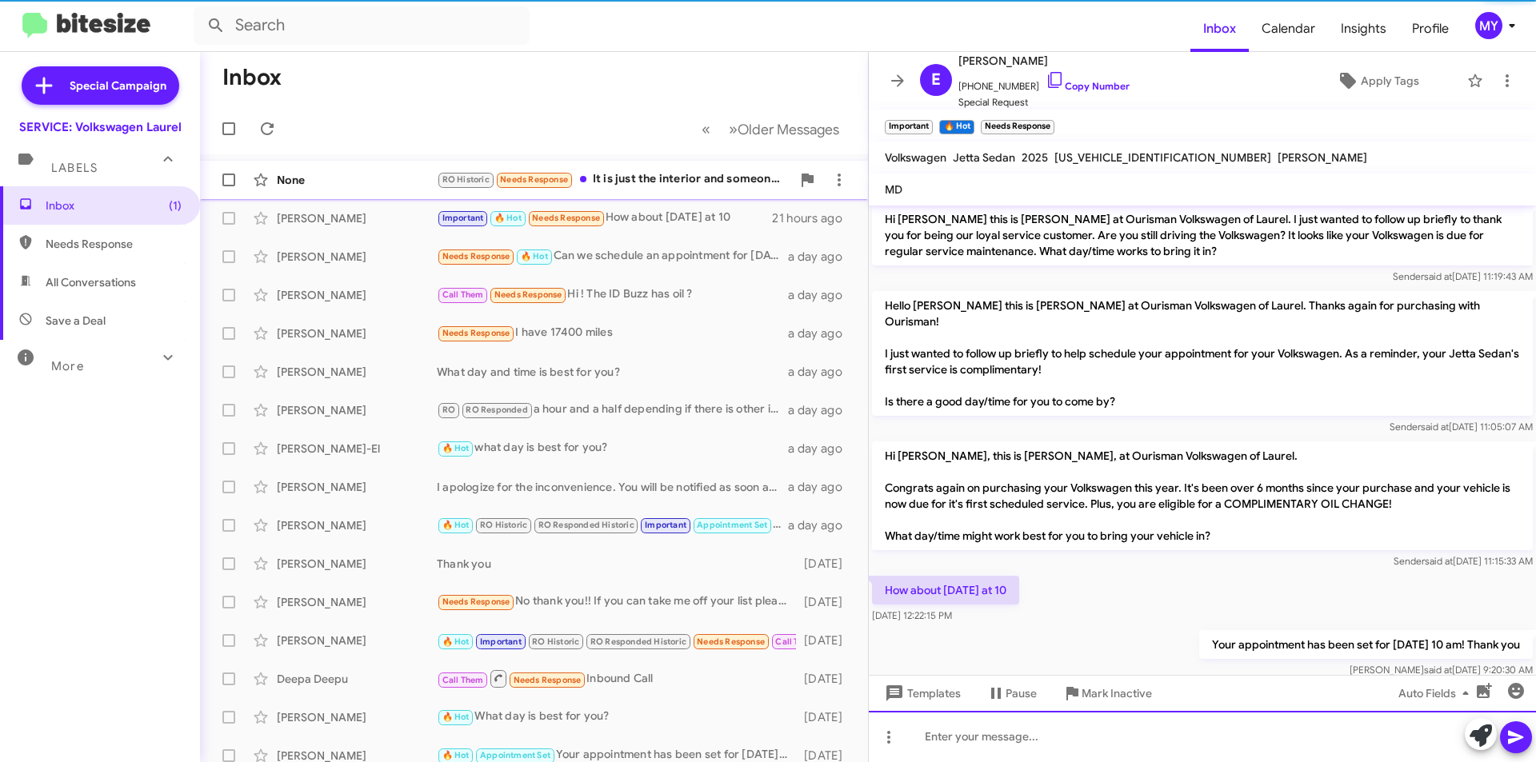
scroll to position [0, 0]
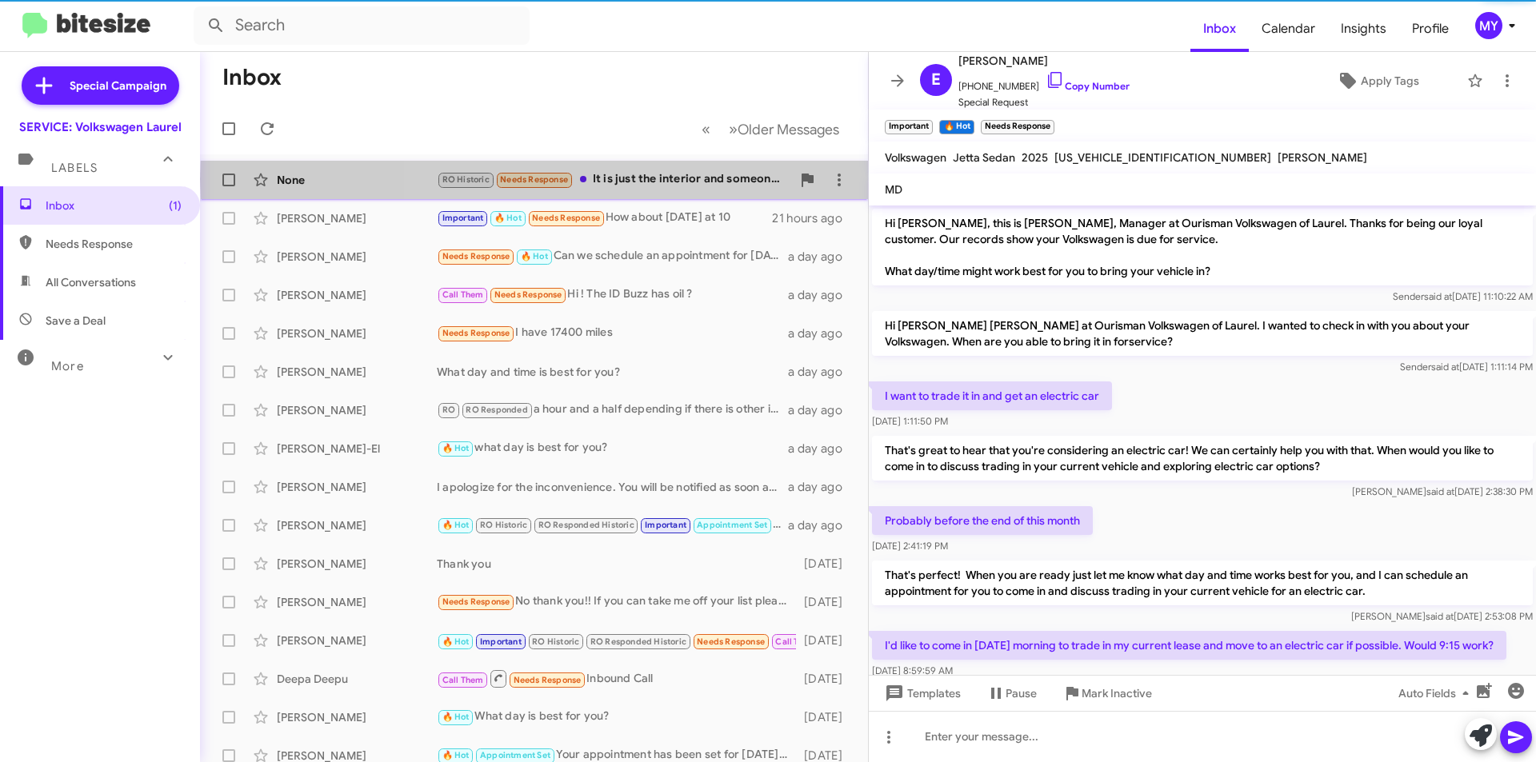
click at [685, 179] on div "RO Historic Needs Response It is just the interior and someone has called me al…" at bounding box center [614, 179] width 354 height 18
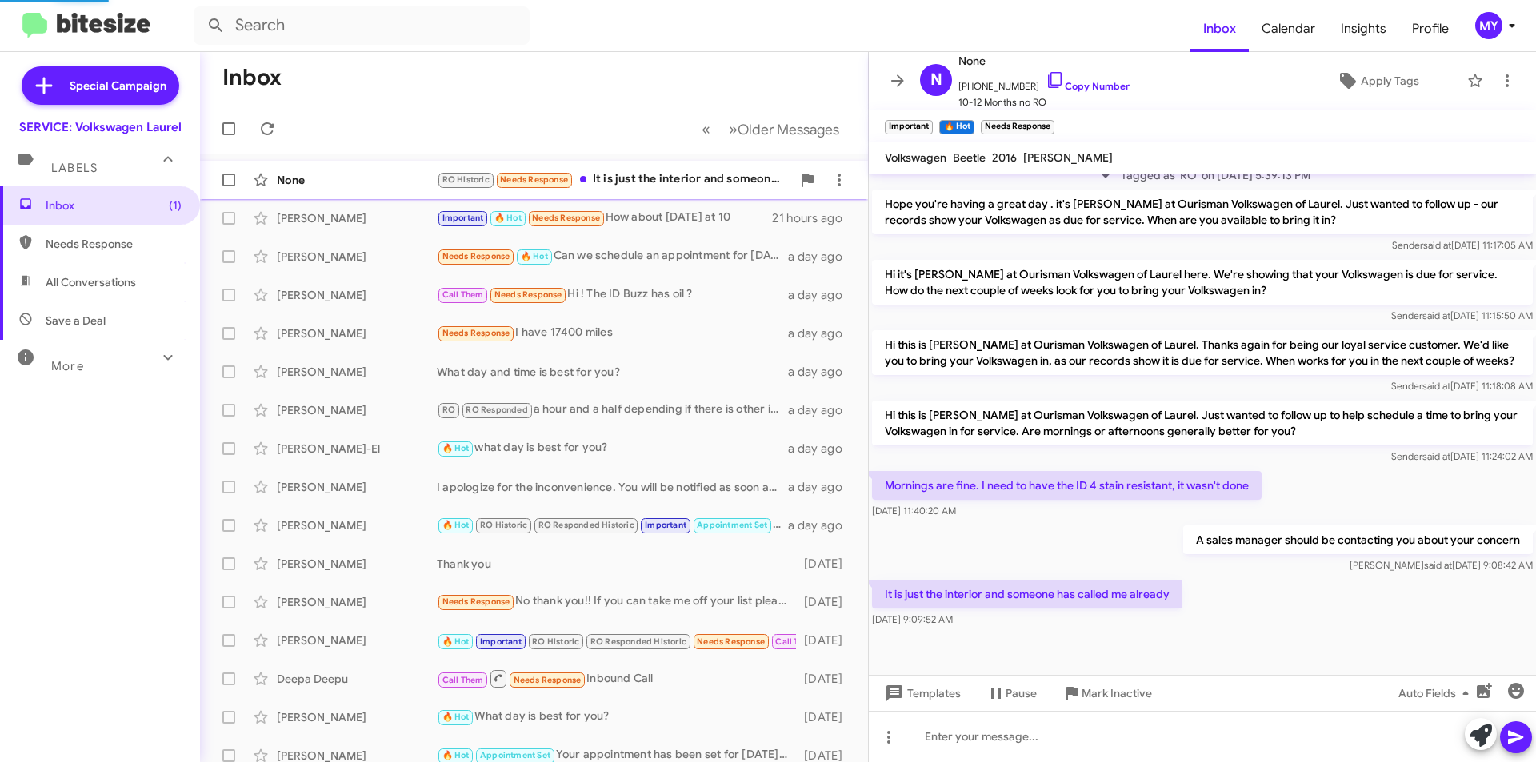
scroll to position [276, 0]
